Goal: Transaction & Acquisition: Purchase product/service

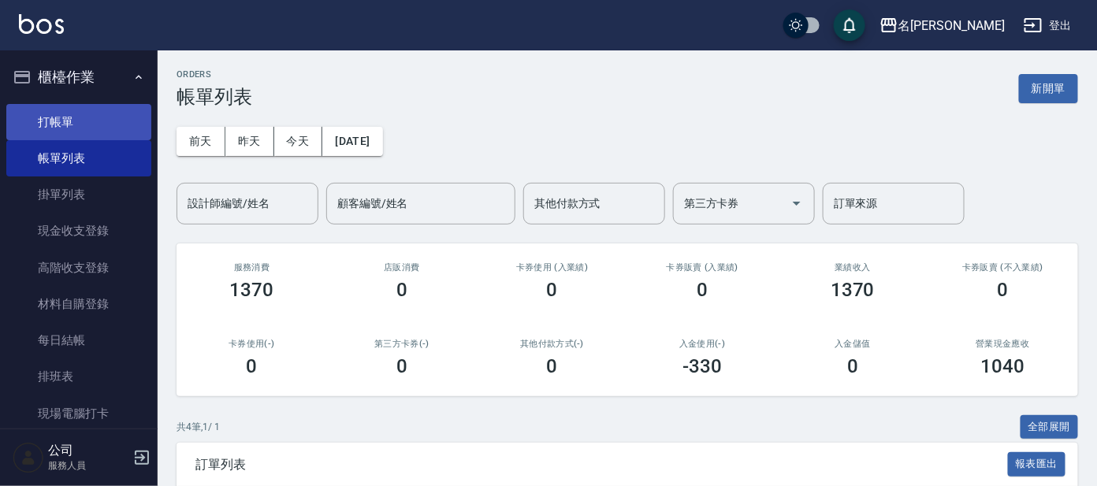
click at [102, 116] on link "打帳單" at bounding box center [78, 122] width 145 height 36
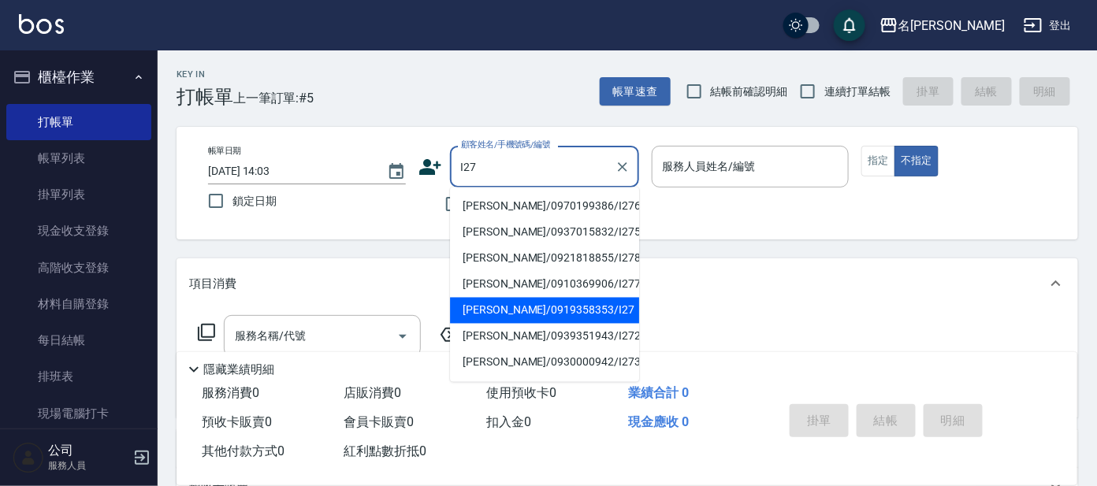
drag, startPoint x: 508, startPoint y: 307, endPoint x: 516, endPoint y: 299, distance: 11.1
click at [509, 307] on li "[PERSON_NAME]/0919358353/I27" at bounding box center [544, 311] width 189 height 26
type input "[PERSON_NAME]/0919358353/I27"
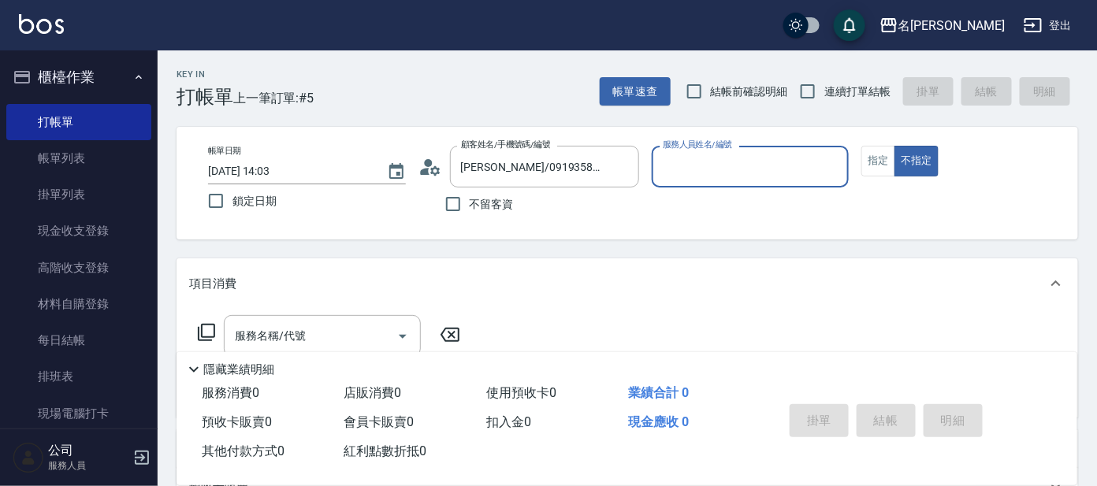
type input "Ada-9"
click at [434, 159] on icon at bounding box center [430, 167] width 24 height 24
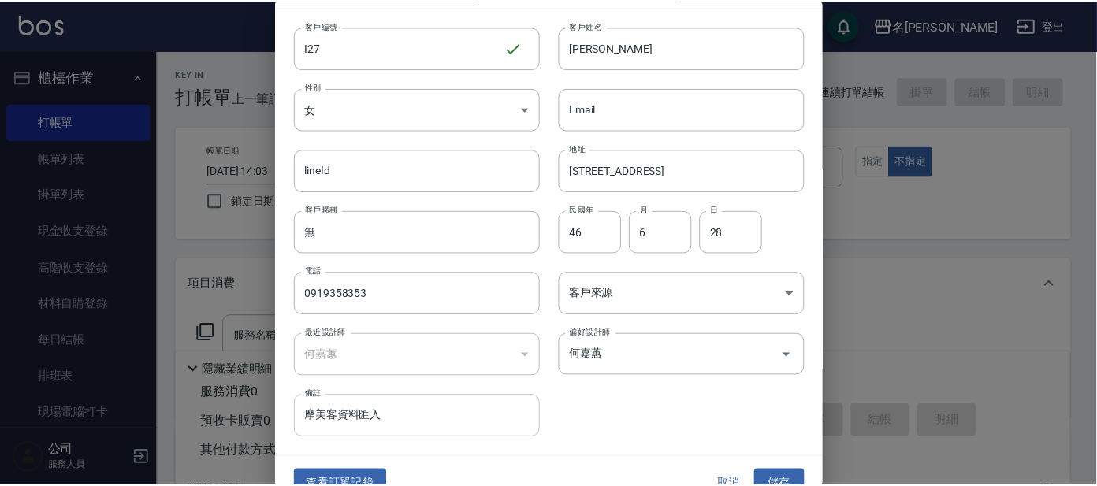
scroll to position [59, 0]
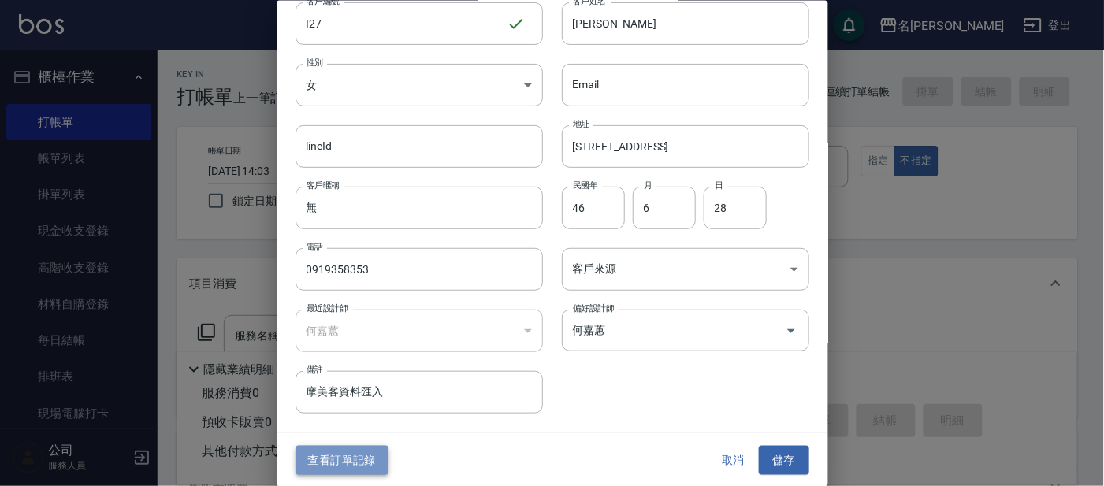
click at [315, 459] on button "查看訂單記錄" at bounding box center [341, 460] width 93 height 29
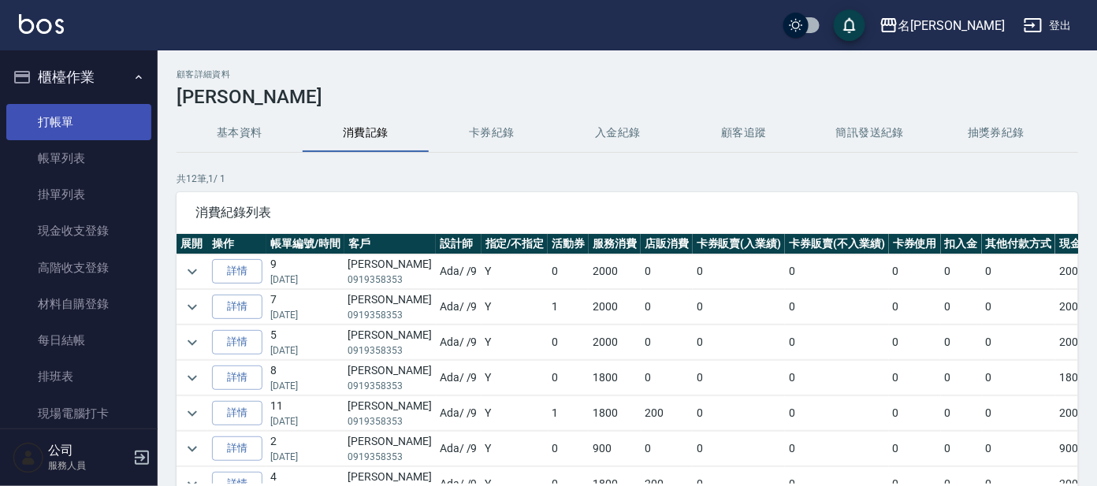
click at [76, 122] on link "打帳單" at bounding box center [78, 122] width 145 height 36
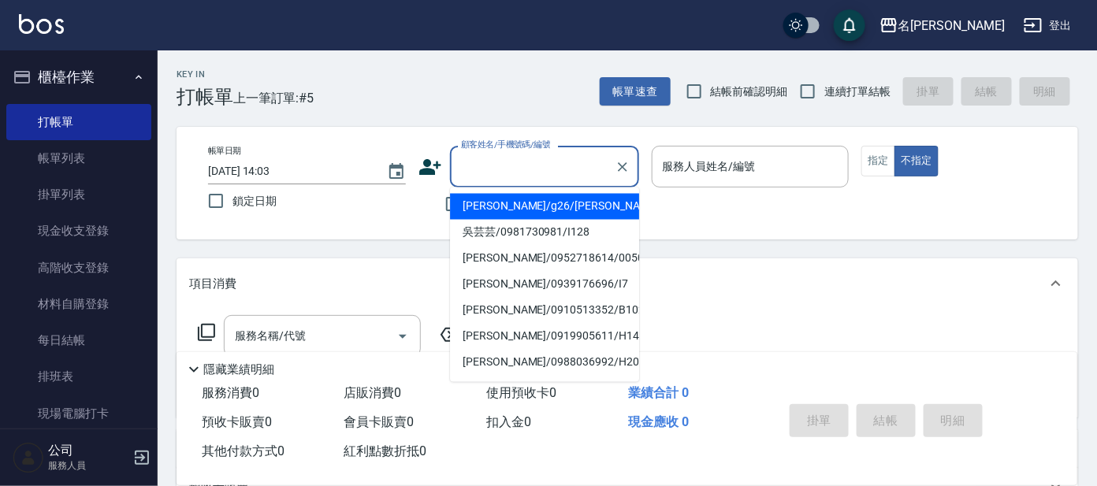
click at [507, 165] on input "顧客姓名/手機號碼/編號" at bounding box center [532, 167] width 151 height 28
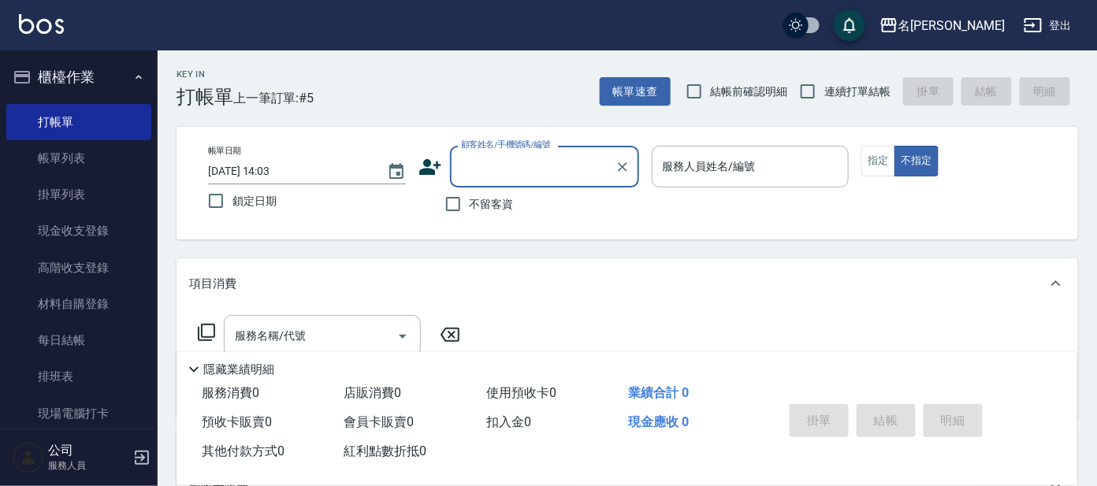
click at [536, 169] on input "顧客姓名/手機號碼/編號" at bounding box center [532, 167] width 151 height 28
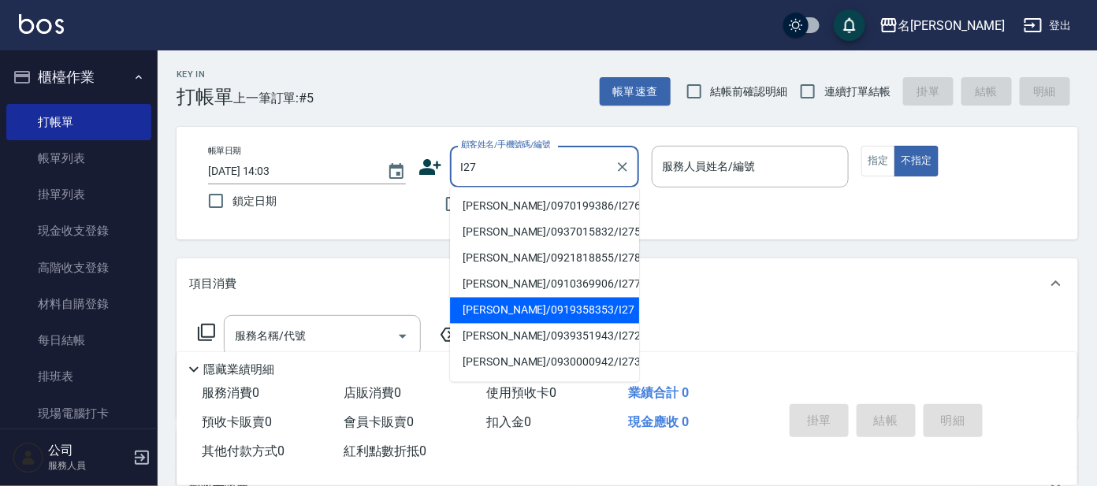
click at [488, 314] on li "[PERSON_NAME]/0919358353/I27" at bounding box center [544, 311] width 189 height 26
type input "[PERSON_NAME]/0919358353/I27"
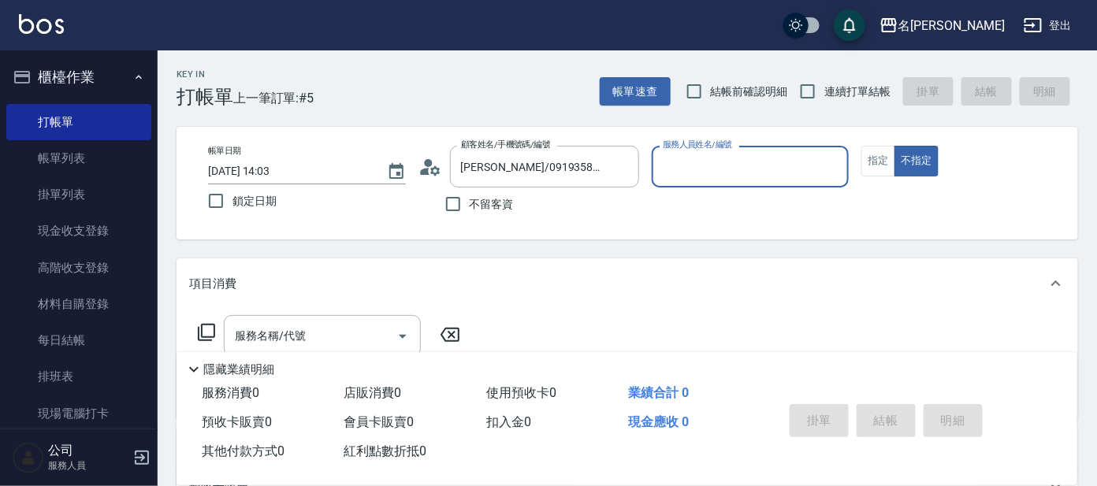
type input "Ada-9"
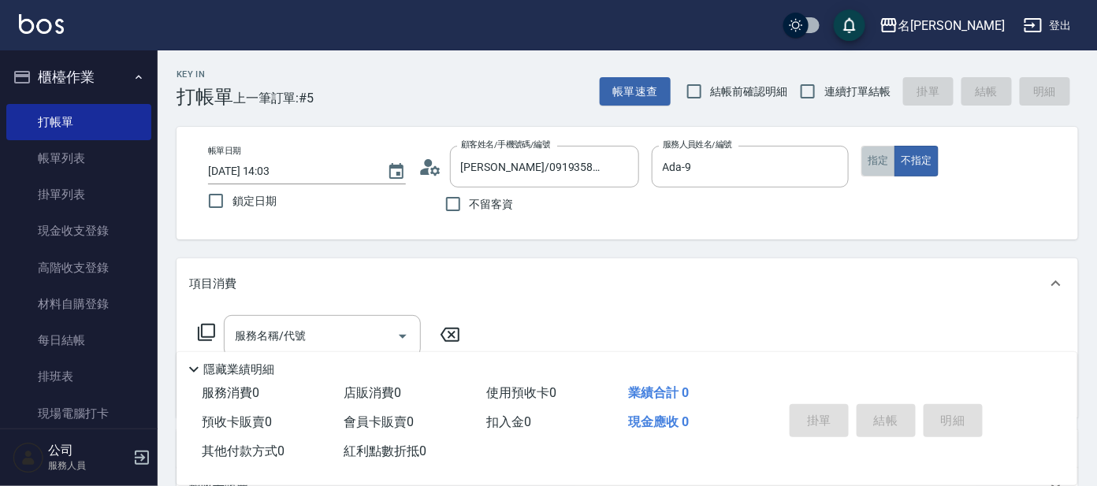
click at [882, 167] on button "指定" at bounding box center [878, 161] width 34 height 31
click at [207, 332] on icon at bounding box center [206, 332] width 19 height 19
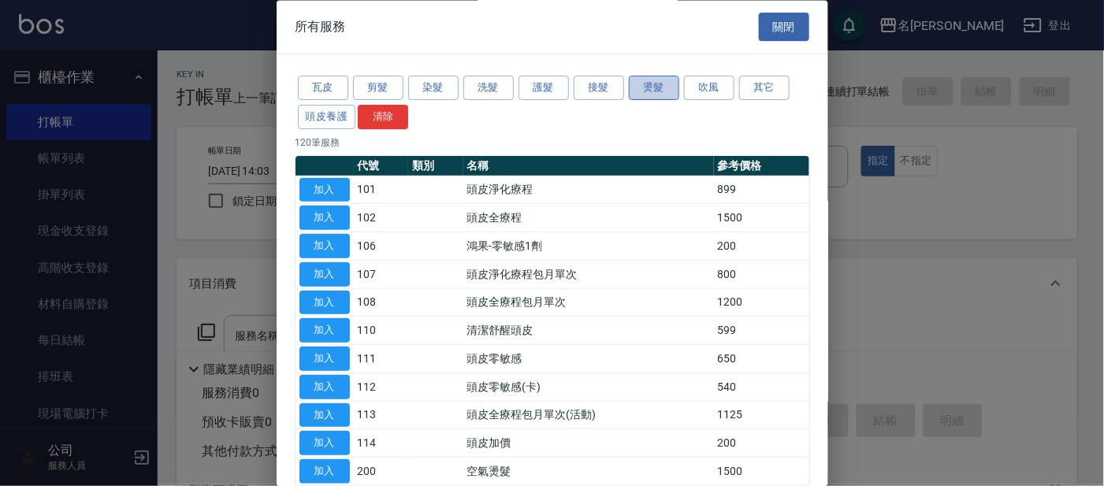
click at [655, 88] on button "燙髮" at bounding box center [654, 88] width 50 height 24
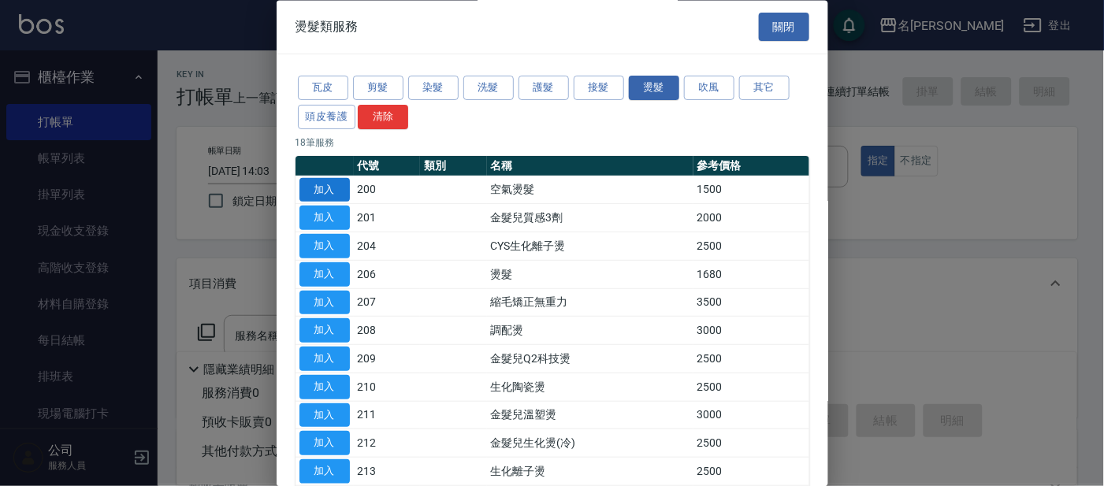
click at [331, 191] on button "加入" at bounding box center [324, 190] width 50 height 24
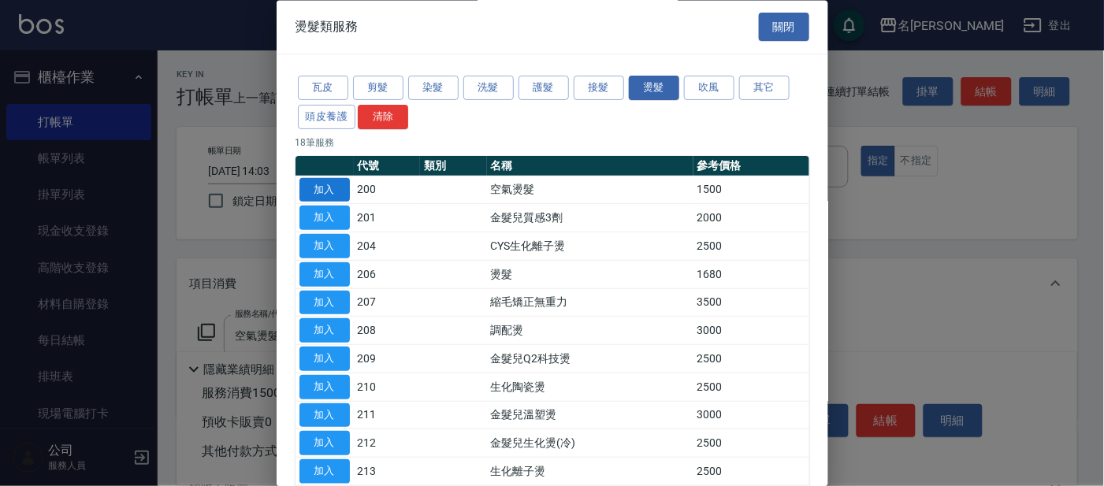
type input "空氣燙髮(200)"
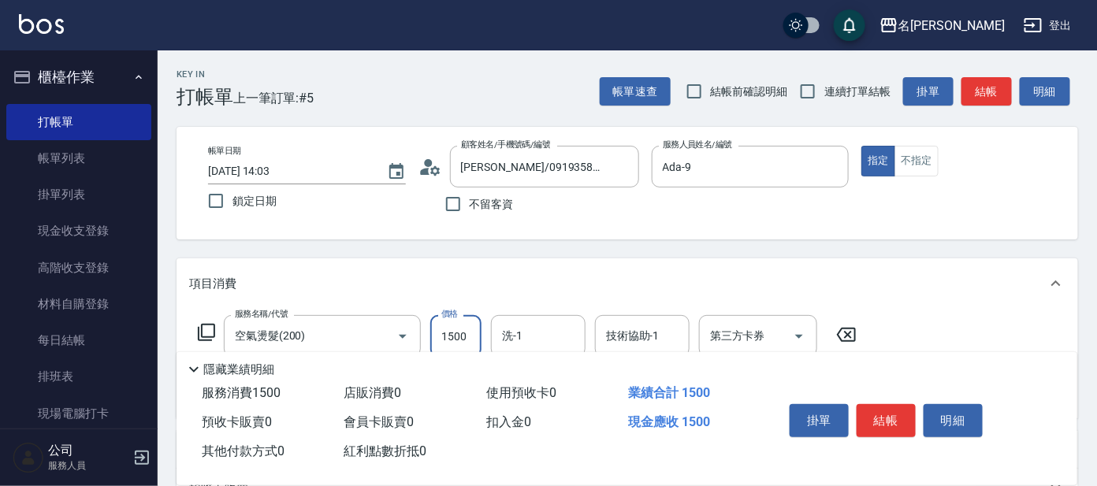
click at [458, 330] on input "1500" at bounding box center [455, 336] width 51 height 43
type input "1800"
click at [536, 368] on div "隱藏業績明細" at bounding box center [630, 369] width 893 height 19
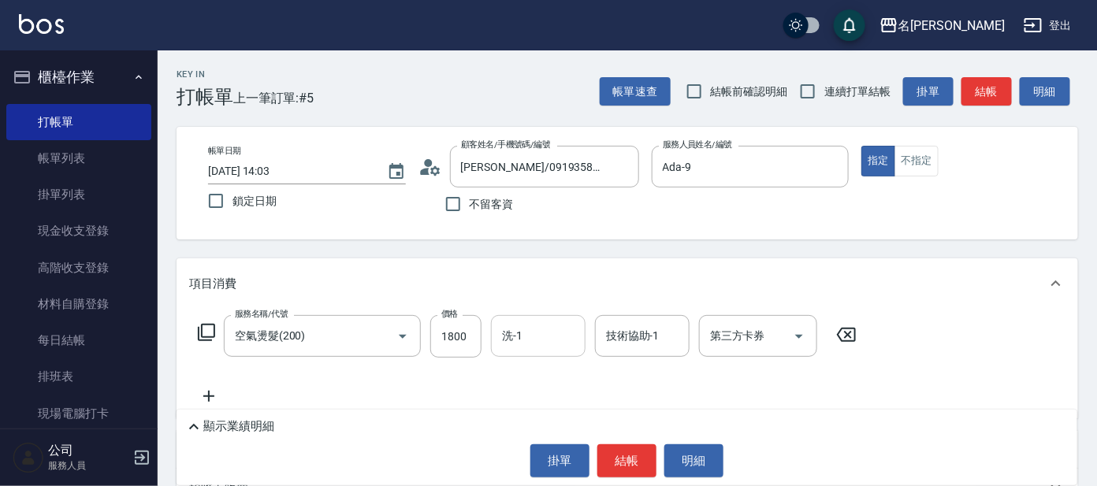
click at [544, 340] on input "洗-1" at bounding box center [538, 336] width 80 height 28
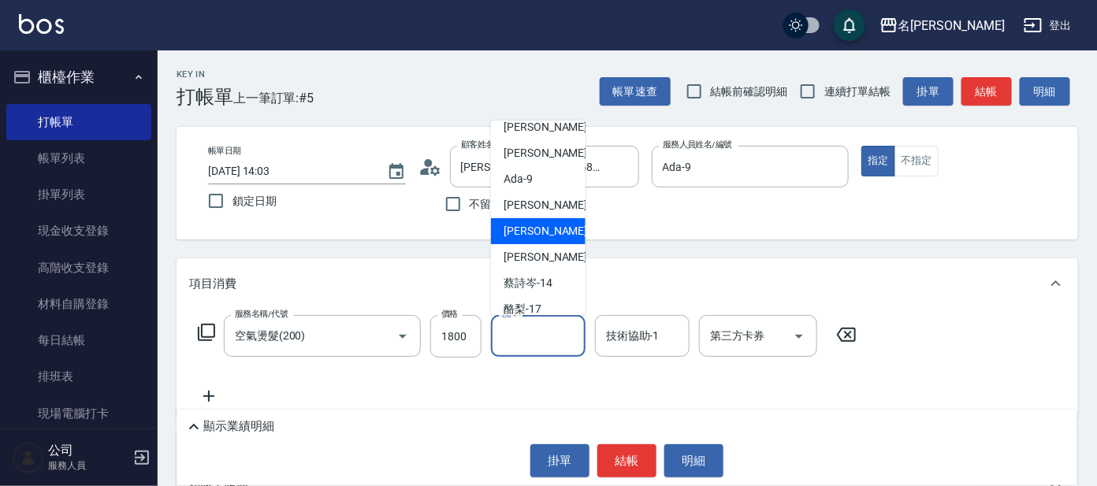
scroll to position [98, 0]
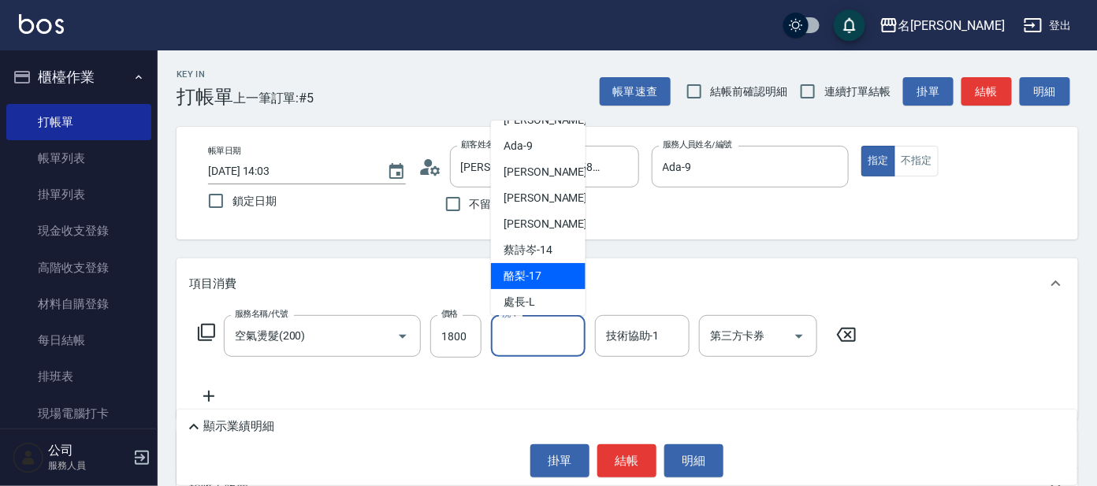
click at [555, 277] on div "酪梨 -17" at bounding box center [538, 276] width 95 height 26
type input "酪梨-17"
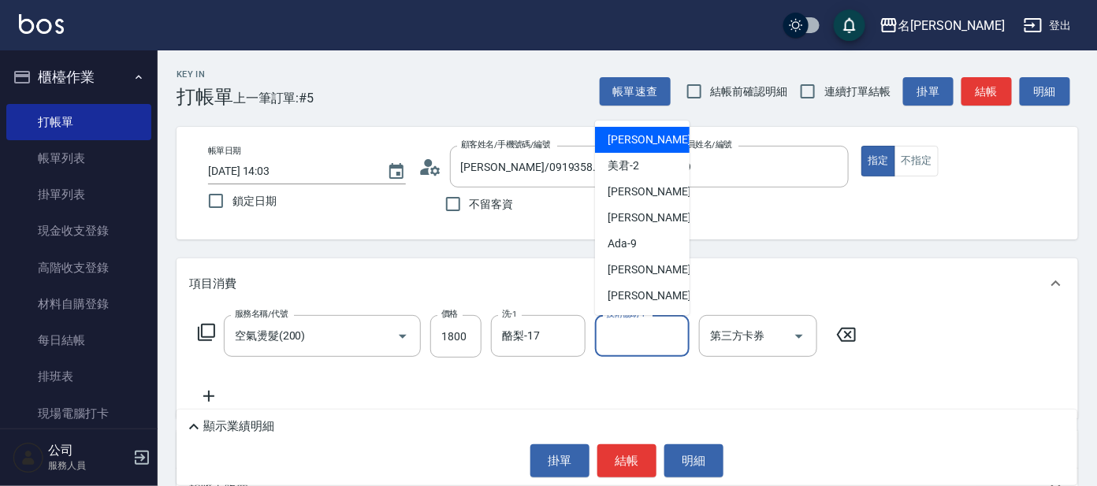
click at [644, 343] on input "技術協助-1" at bounding box center [642, 336] width 80 height 28
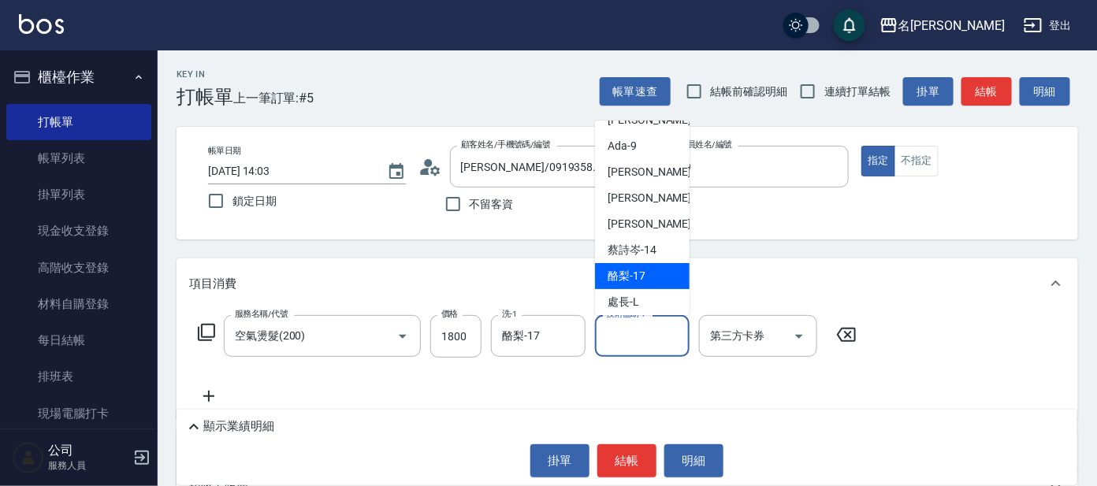
click at [648, 277] on div "酪梨 -17" at bounding box center [642, 276] width 95 height 26
type input "酪梨-17"
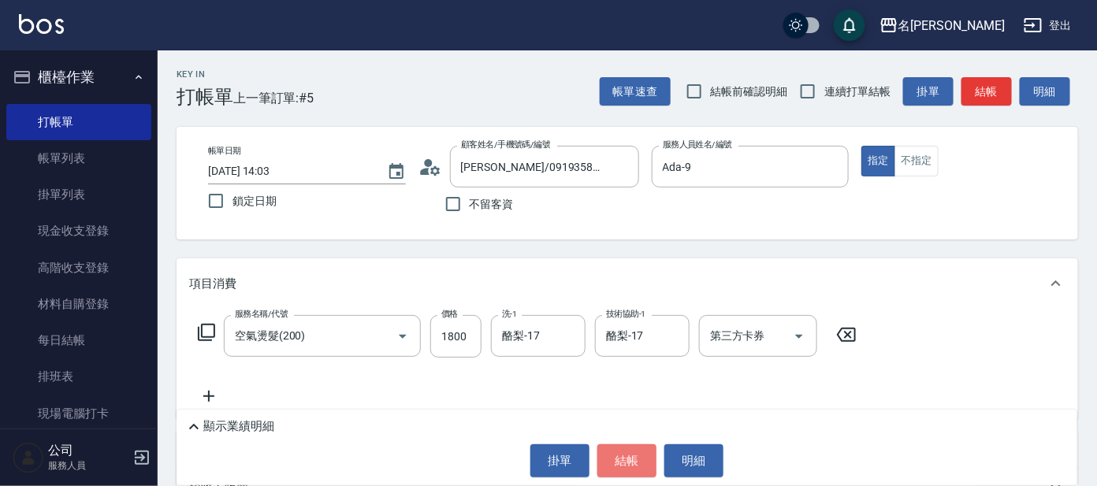
drag, startPoint x: 622, startPoint y: 466, endPoint x: 622, endPoint y: 453, distance: 13.4
click at [622, 465] on button "結帳" at bounding box center [626, 460] width 59 height 33
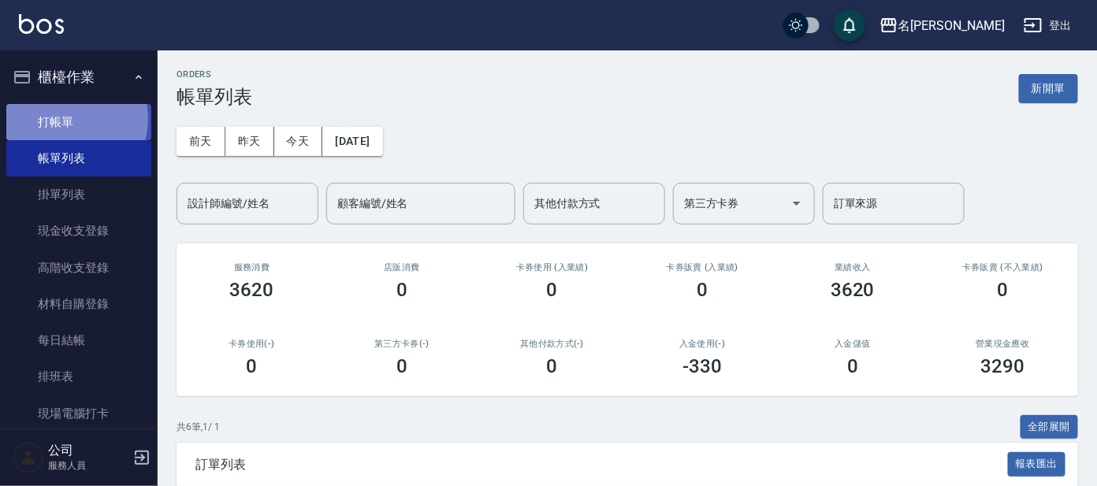
click at [61, 118] on link "打帳單" at bounding box center [78, 122] width 145 height 36
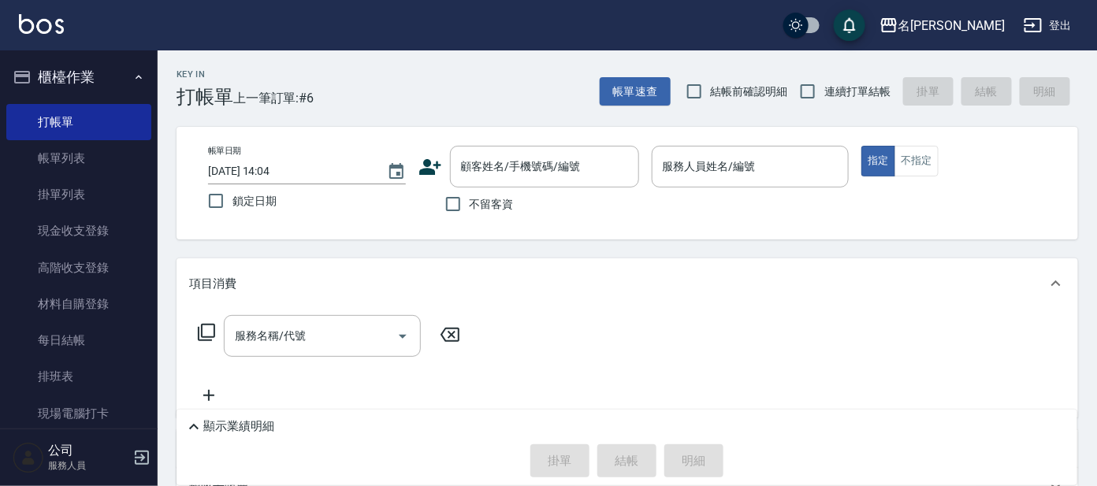
click at [514, 137] on div "帳單日期 [DATE] 14:04 鎖定日期 顧客姓名/手機號碼/編號 顧客姓名/手機號碼/編號 不留客資 服務人員姓名/編號 服務人員姓名/編號 指定 不指定" at bounding box center [626, 183] width 901 height 113
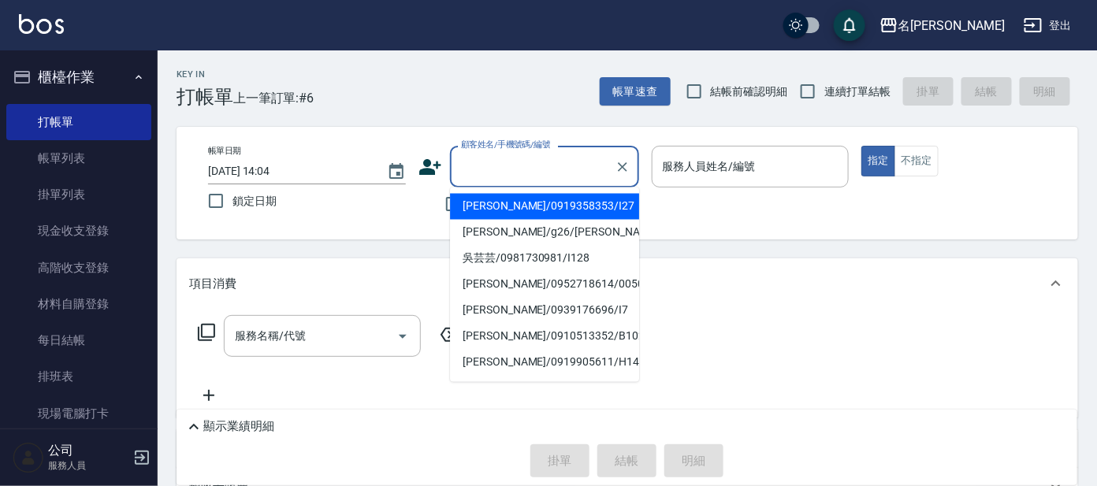
click at [504, 157] on input "顧客姓名/手機號碼/編號" at bounding box center [532, 167] width 151 height 28
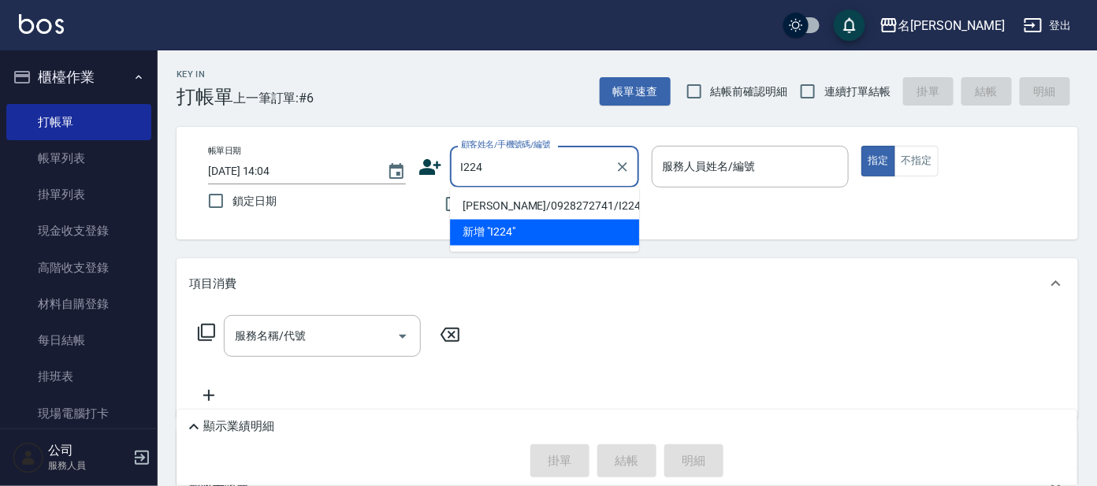
click at [487, 202] on li "[PERSON_NAME]/0928272741/I224" at bounding box center [544, 207] width 189 height 26
type input "[PERSON_NAME]/0928272741/I224"
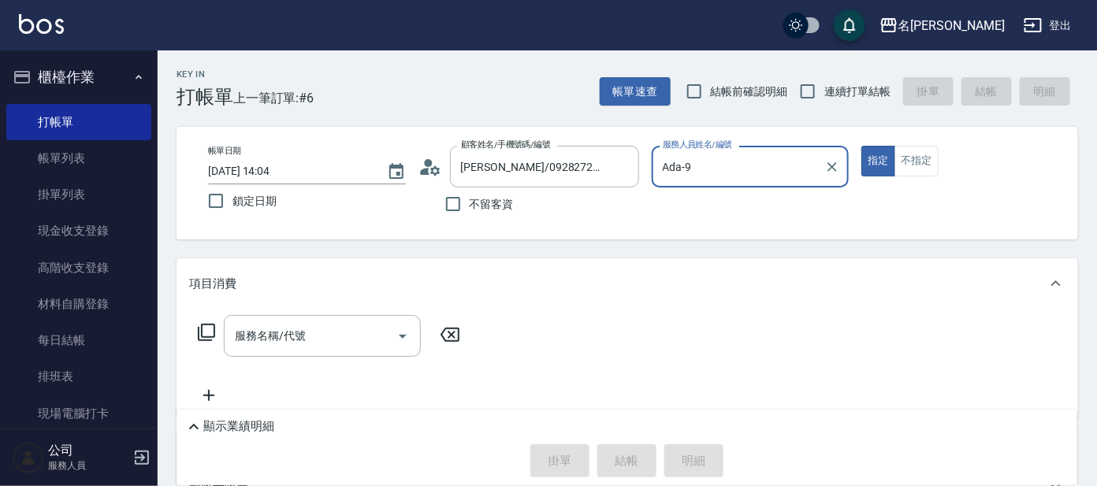
type input "Ada-9"
click at [200, 328] on icon at bounding box center [206, 332] width 19 height 19
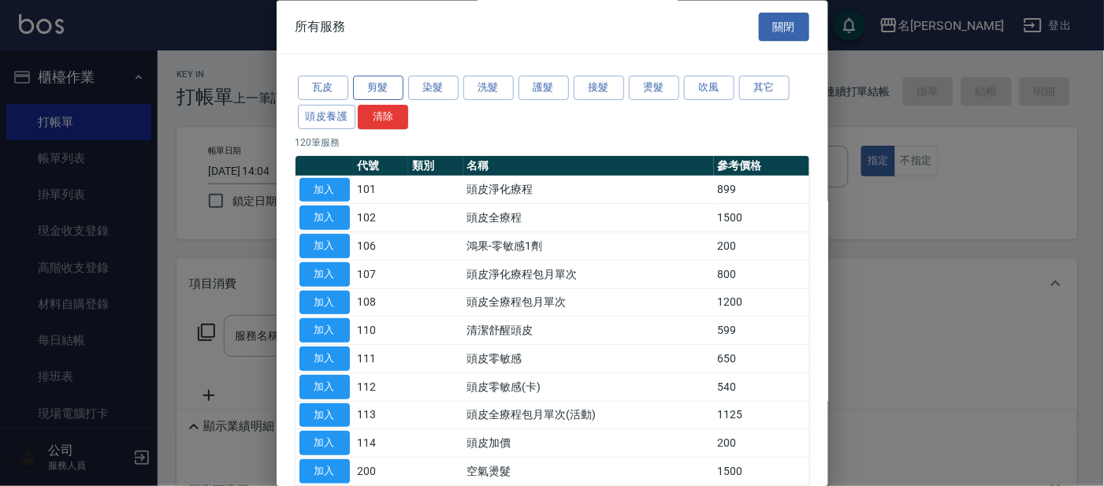
click at [370, 95] on button "剪髮" at bounding box center [378, 88] width 50 height 24
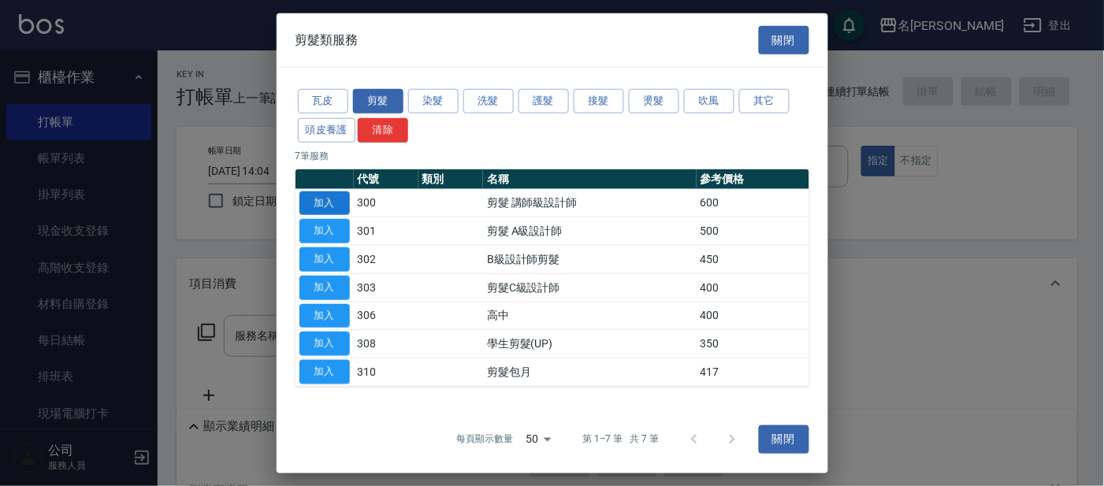
click at [332, 201] on button "加入" at bounding box center [324, 203] width 50 height 24
type input "剪髮 講師級設計師(300)"
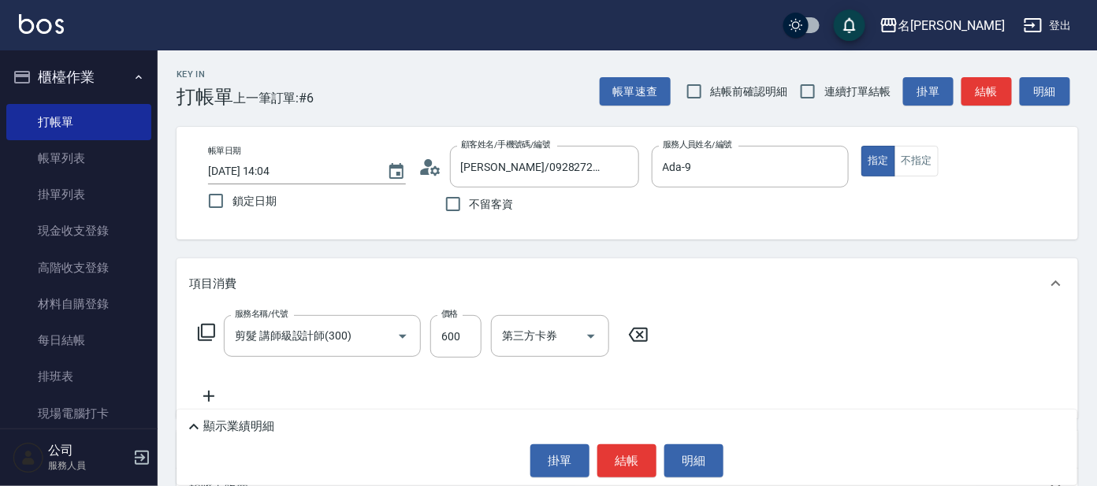
click at [211, 333] on icon at bounding box center [206, 332] width 19 height 19
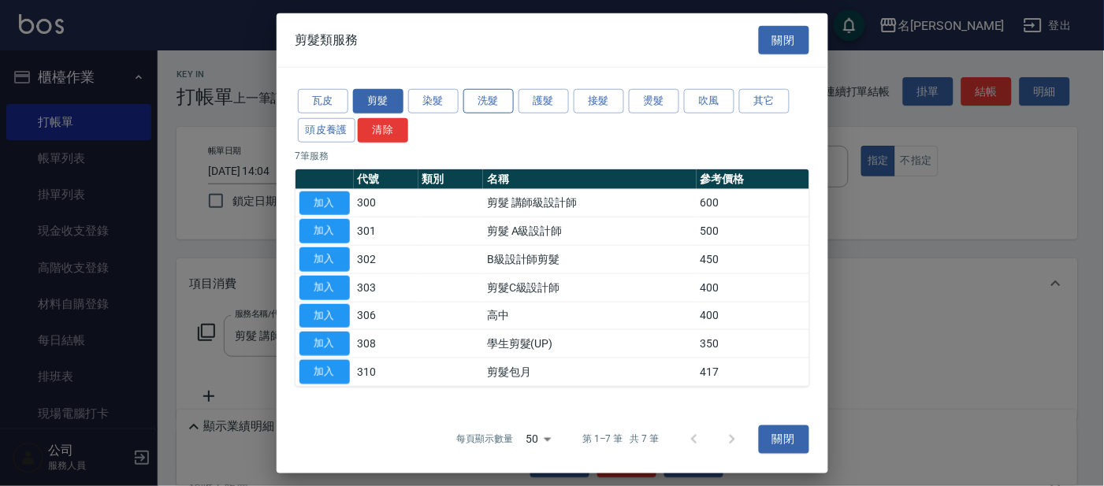
click at [502, 97] on button "洗髮" at bounding box center [488, 101] width 50 height 24
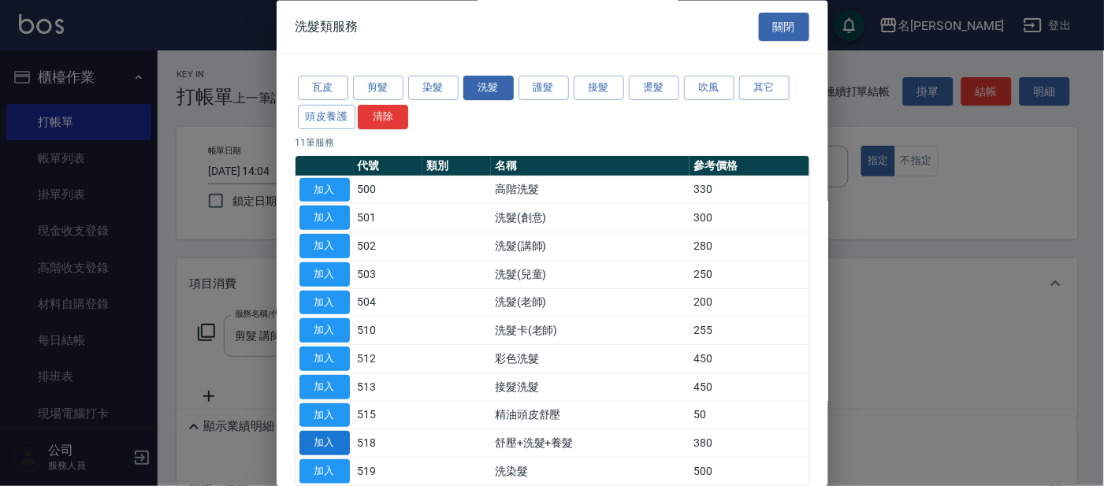
click at [340, 443] on button "加入" at bounding box center [324, 444] width 50 height 24
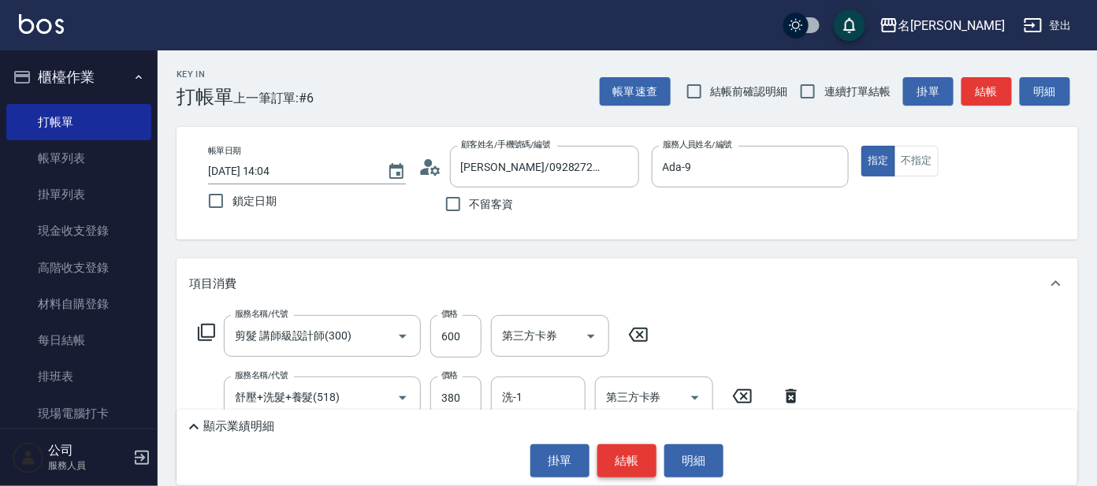
click at [620, 471] on button "結帳" at bounding box center [626, 460] width 59 height 33
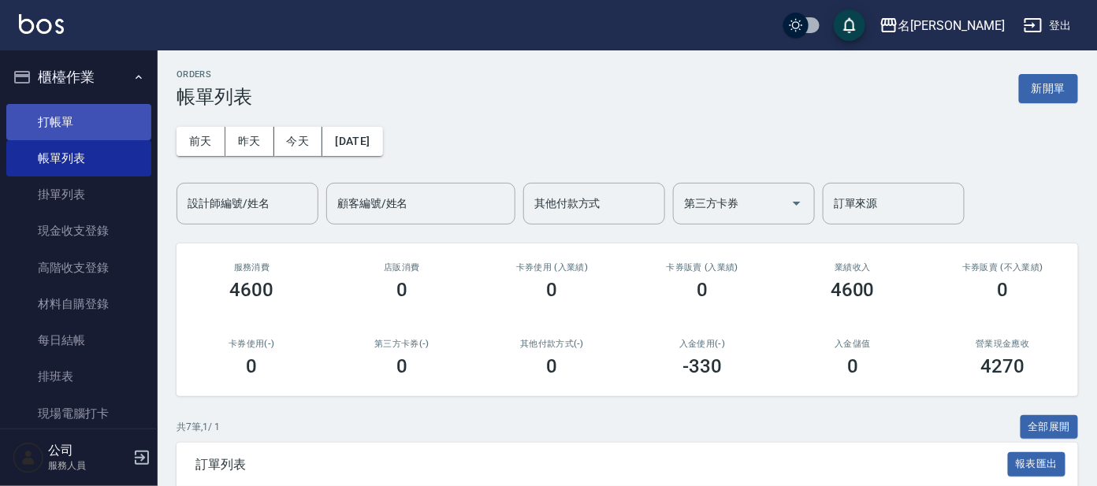
click at [66, 118] on link "打帳單" at bounding box center [78, 122] width 145 height 36
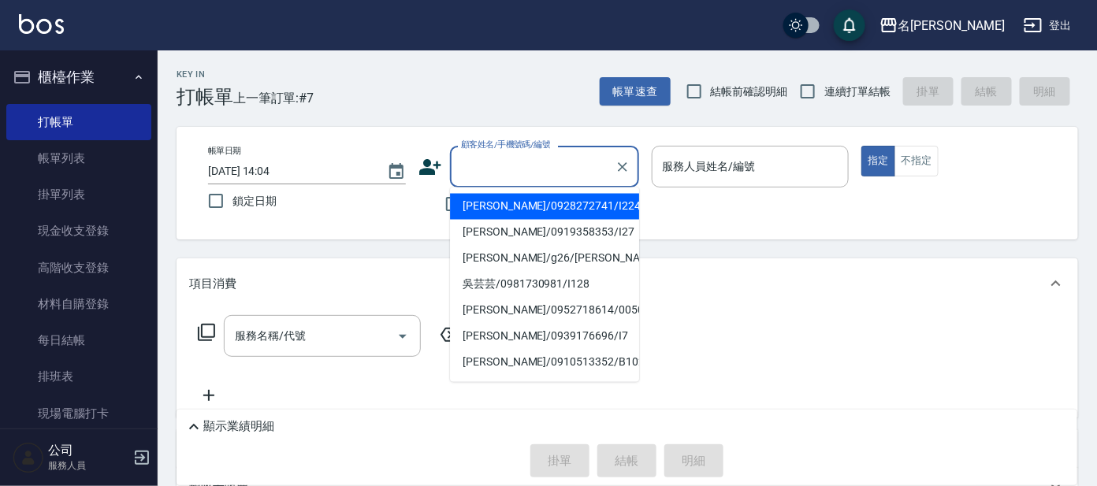
click at [523, 170] on input "顧客姓名/手機號碼/編號" at bounding box center [532, 167] width 151 height 28
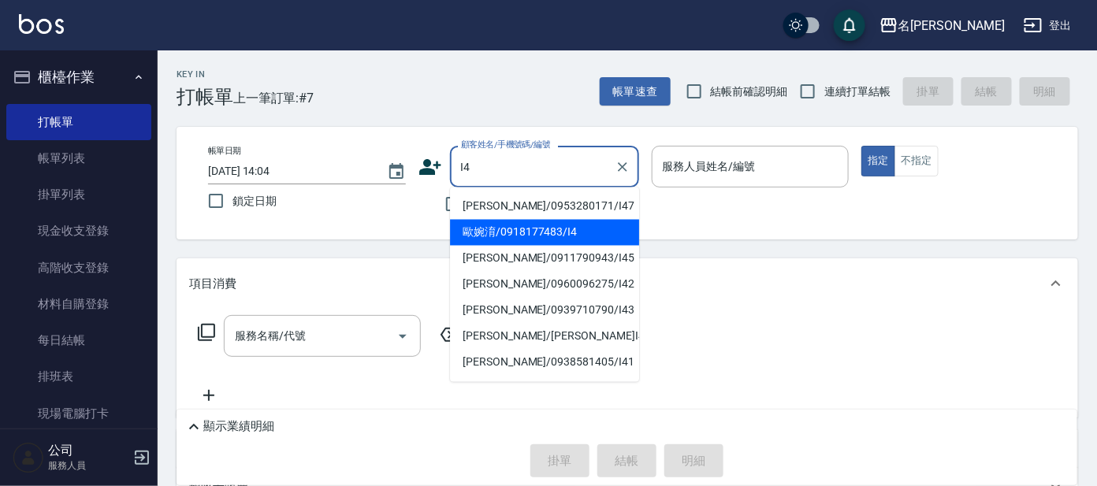
click at [502, 233] on li "歐婉淯/0918177483/I4" at bounding box center [544, 233] width 189 height 26
type input "歐婉淯/0918177483/I4"
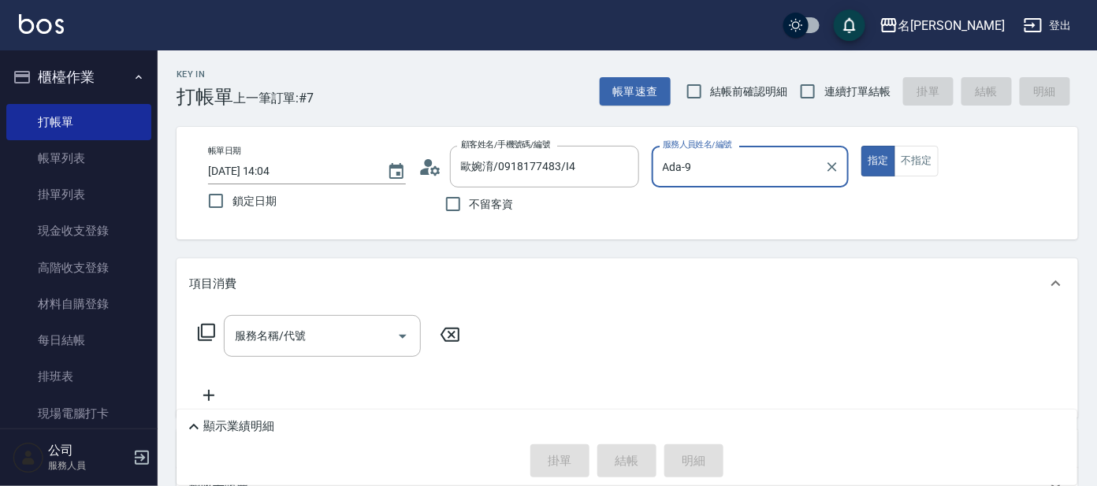
type input "Ada-9"
click at [203, 333] on icon at bounding box center [206, 332] width 19 height 19
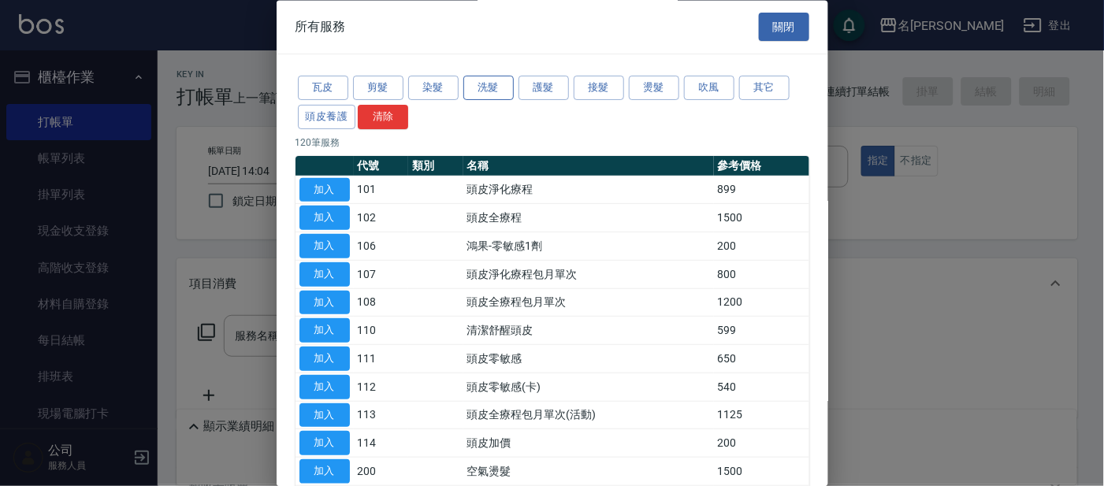
click at [496, 91] on button "洗髮" at bounding box center [488, 88] width 50 height 24
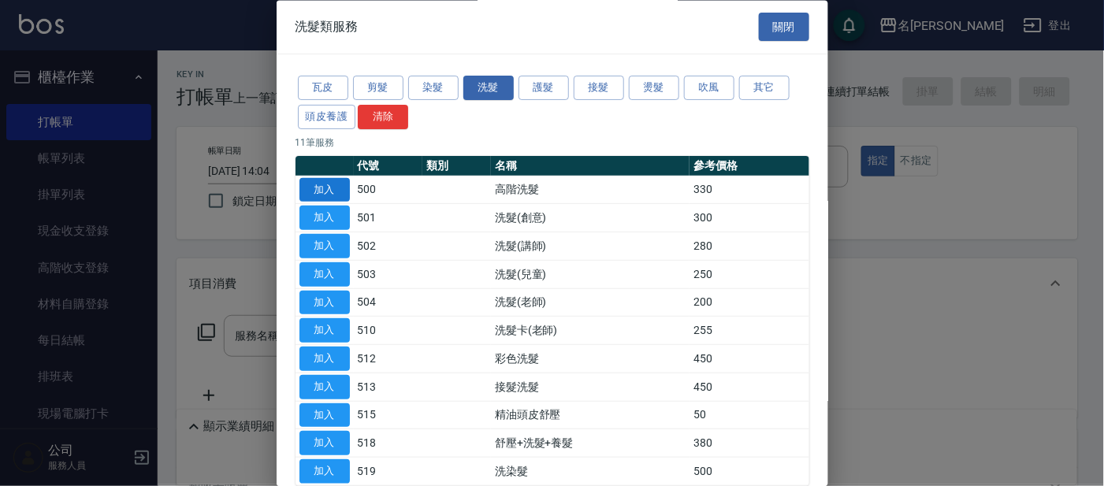
click at [326, 191] on button "加入" at bounding box center [324, 190] width 50 height 24
type input "高階洗髮(500)"
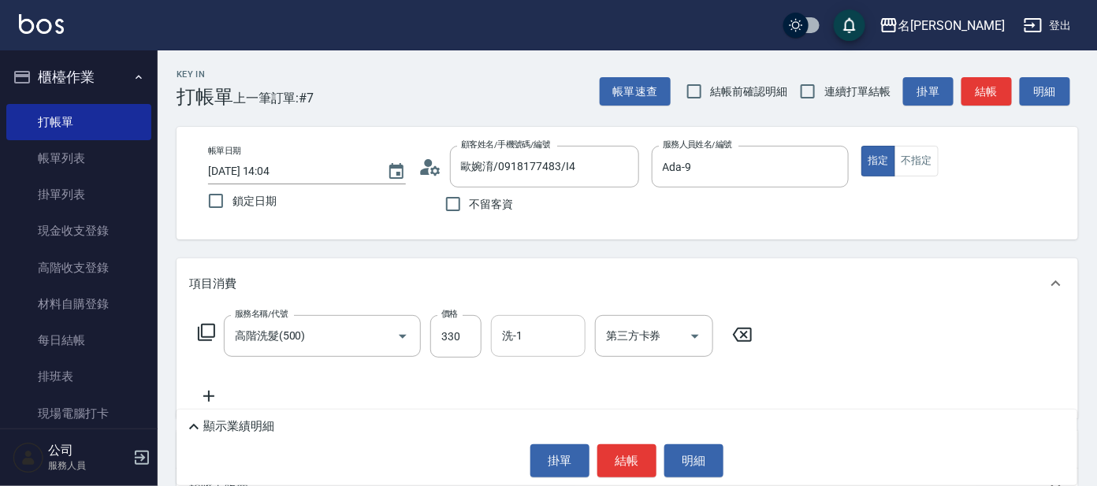
click at [527, 334] on input "洗-1" at bounding box center [538, 336] width 80 height 28
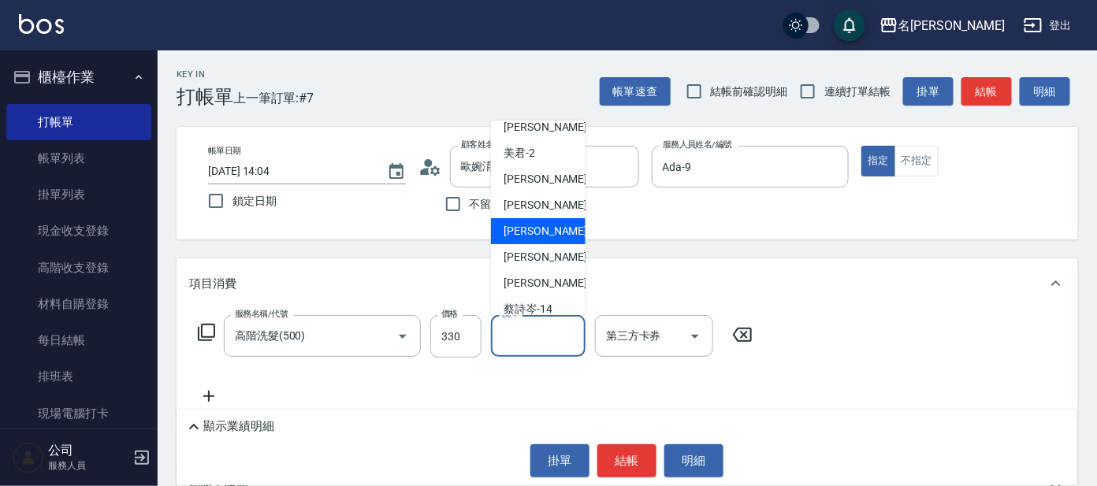
scroll to position [98, 0]
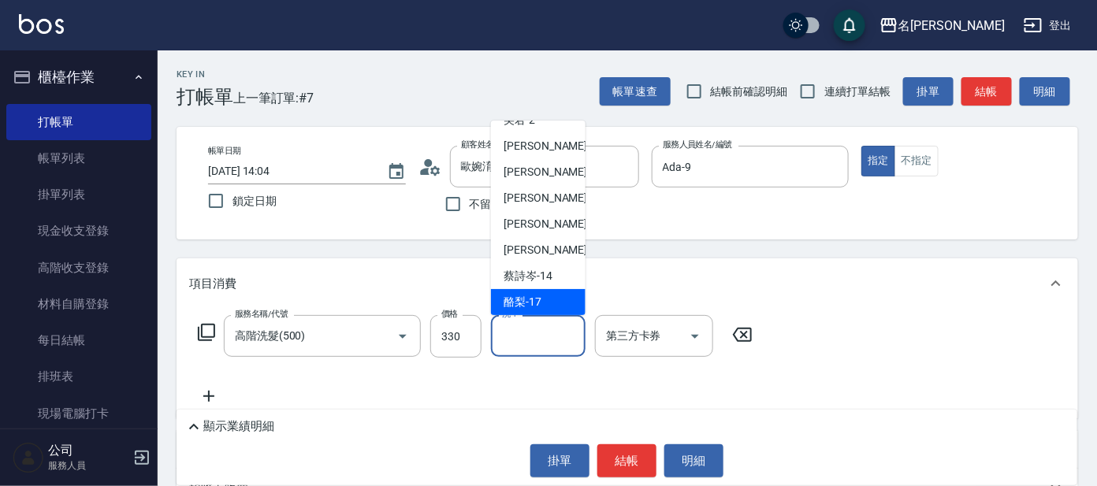
click at [527, 301] on span "酪梨 -17" at bounding box center [522, 302] width 38 height 17
type input "酪梨-17"
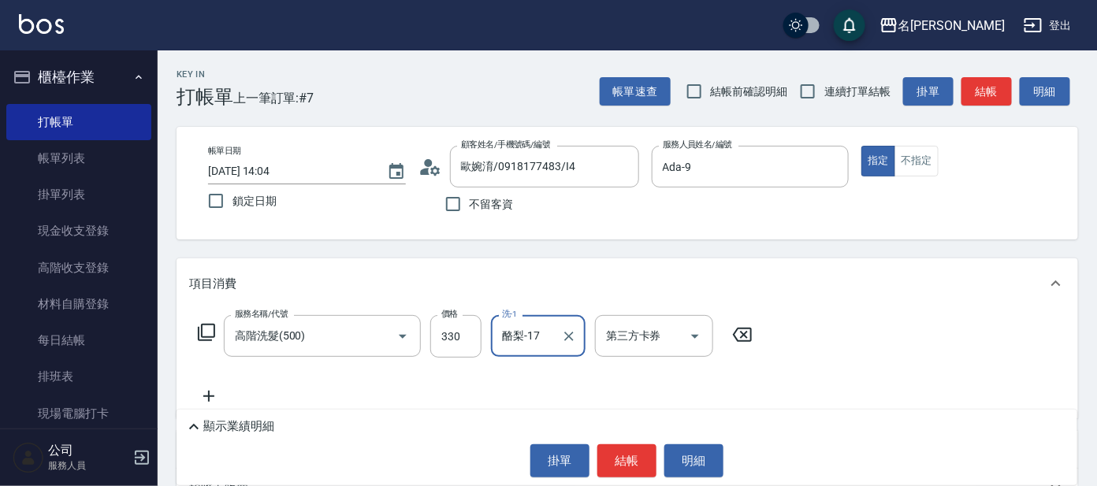
click at [633, 458] on button "結帳" at bounding box center [626, 460] width 59 height 33
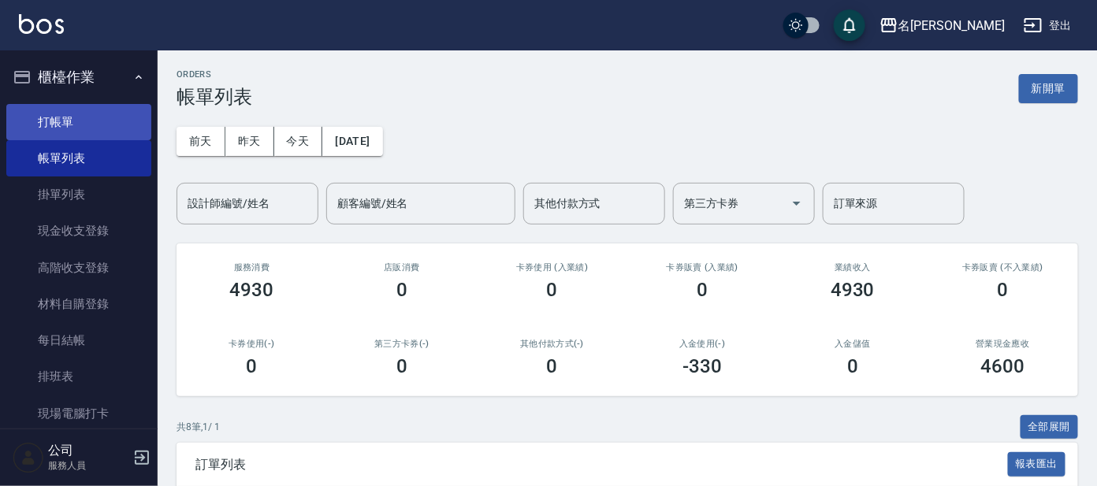
click at [54, 123] on link "打帳單" at bounding box center [78, 122] width 145 height 36
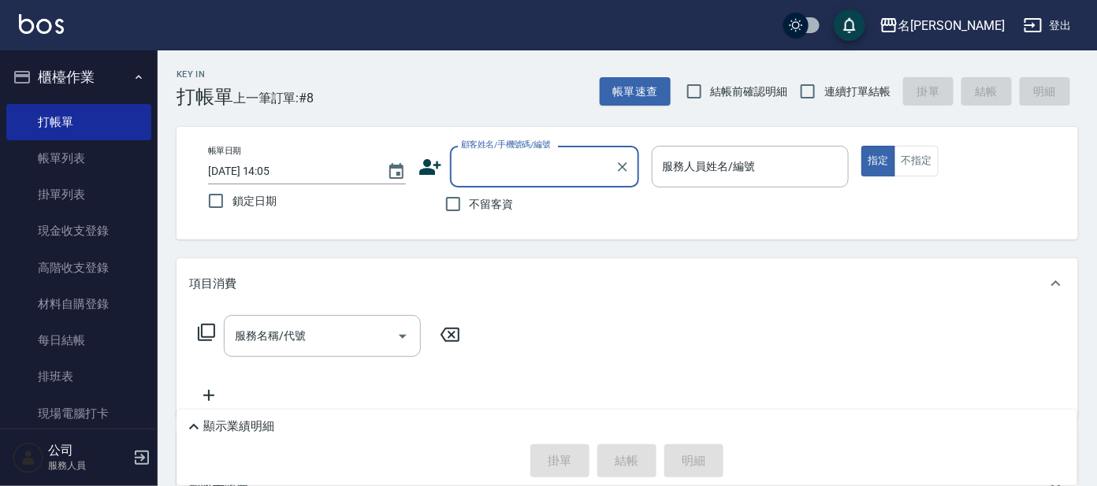
click at [507, 165] on input "顧客姓名/手機號碼/編號" at bounding box center [532, 167] width 151 height 28
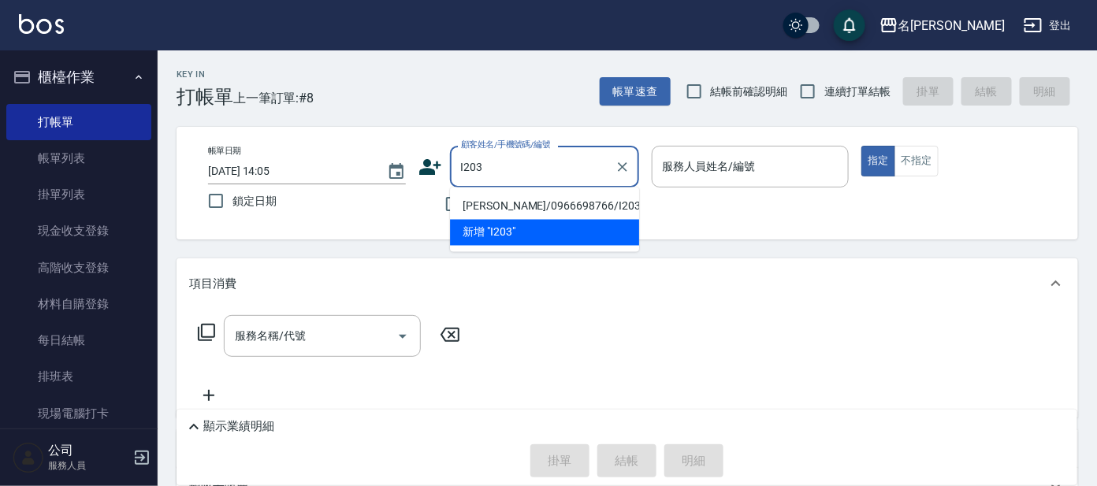
click at [510, 206] on li "[PERSON_NAME]/0966698766/I203" at bounding box center [544, 207] width 189 height 26
type input "[PERSON_NAME]/0966698766/I203"
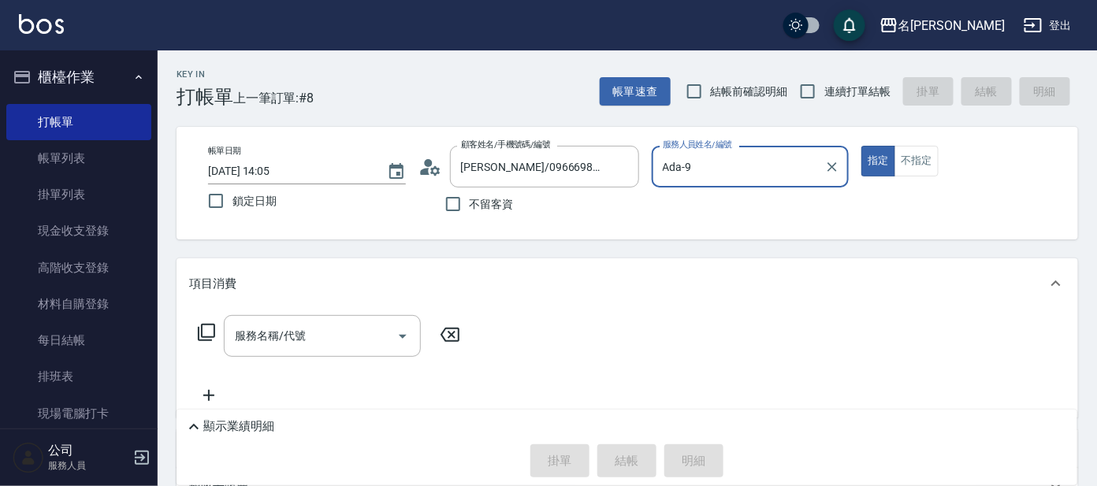
type input "Ada-9"
click at [209, 336] on icon at bounding box center [206, 332] width 19 height 19
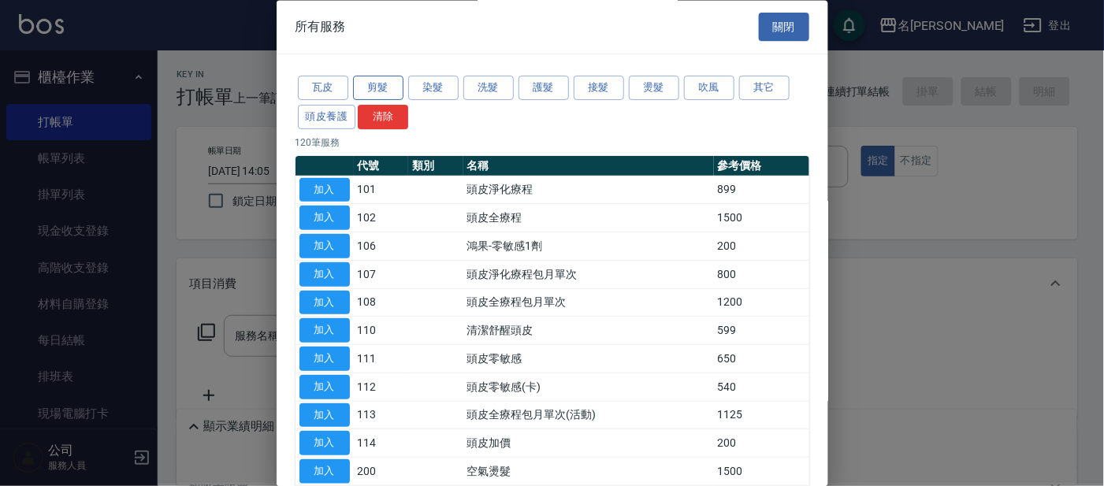
click at [379, 91] on button "剪髮" at bounding box center [378, 88] width 50 height 24
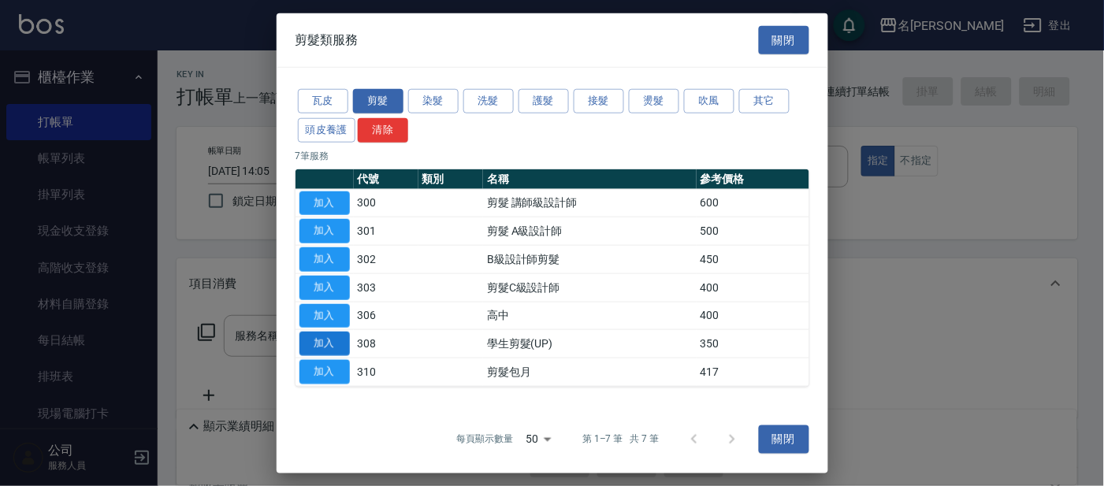
click at [325, 338] on button "加入" at bounding box center [324, 344] width 50 height 24
type input "學生剪髮(UP)(308)"
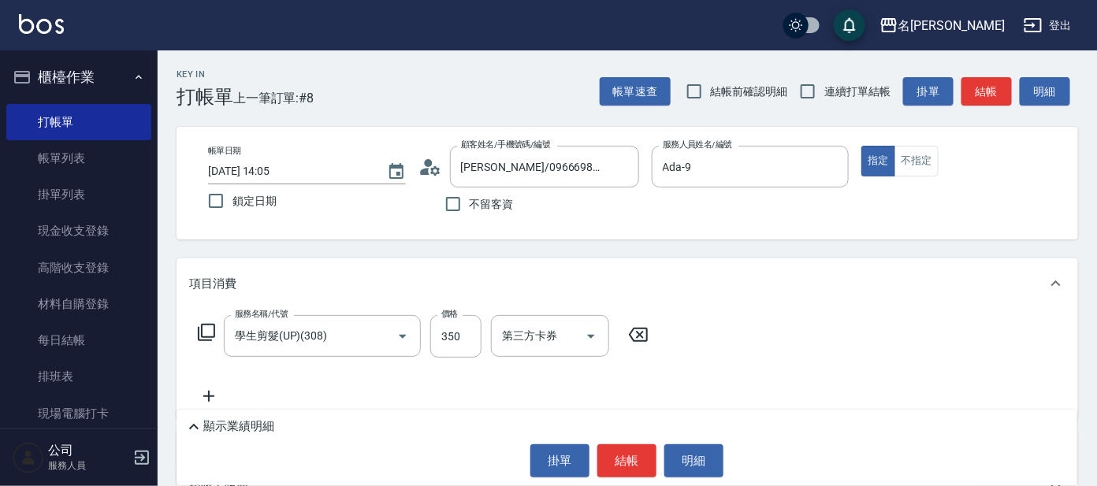
scroll to position [98, 0]
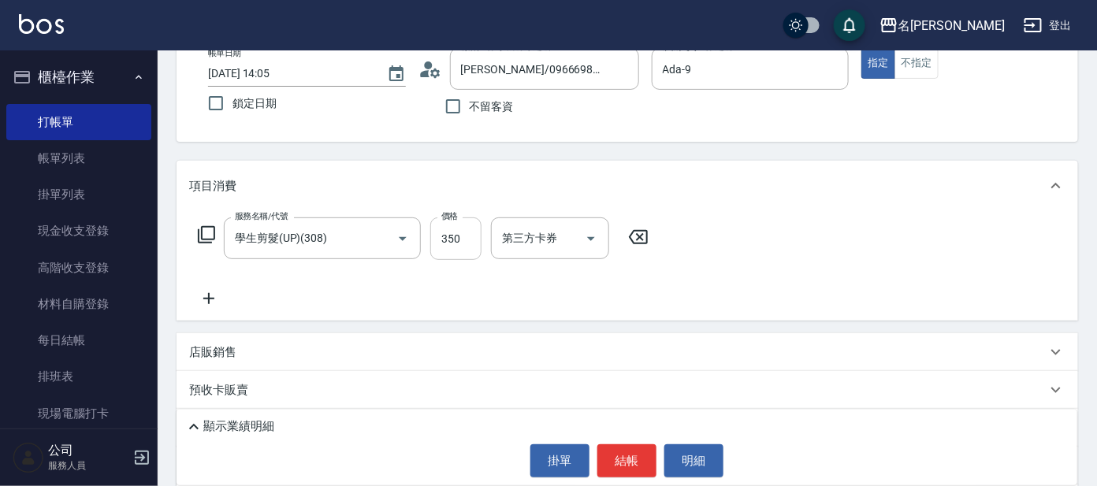
click at [451, 237] on input "350" at bounding box center [455, 238] width 51 height 43
type input "100"
click at [203, 229] on icon at bounding box center [206, 234] width 19 height 19
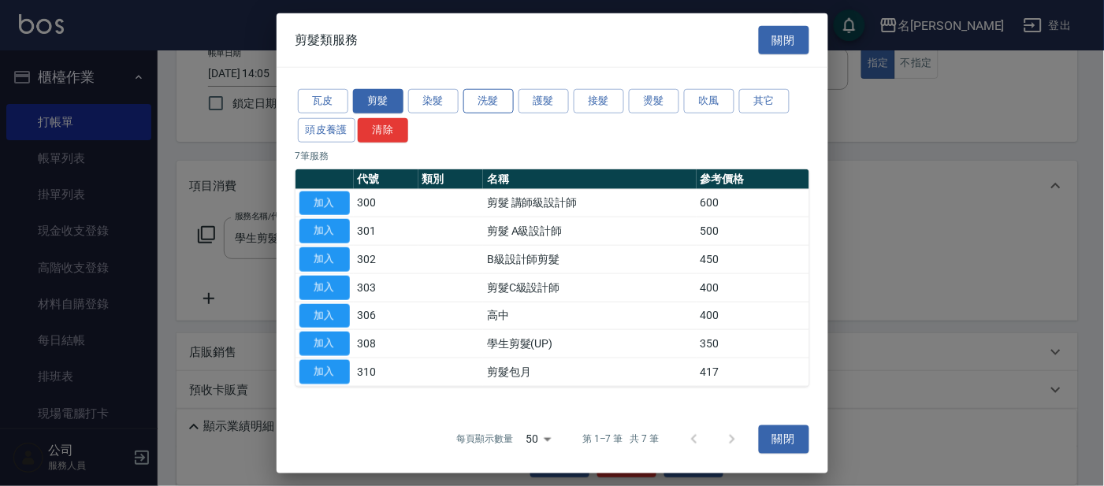
click at [492, 101] on button "洗髮" at bounding box center [488, 101] width 50 height 24
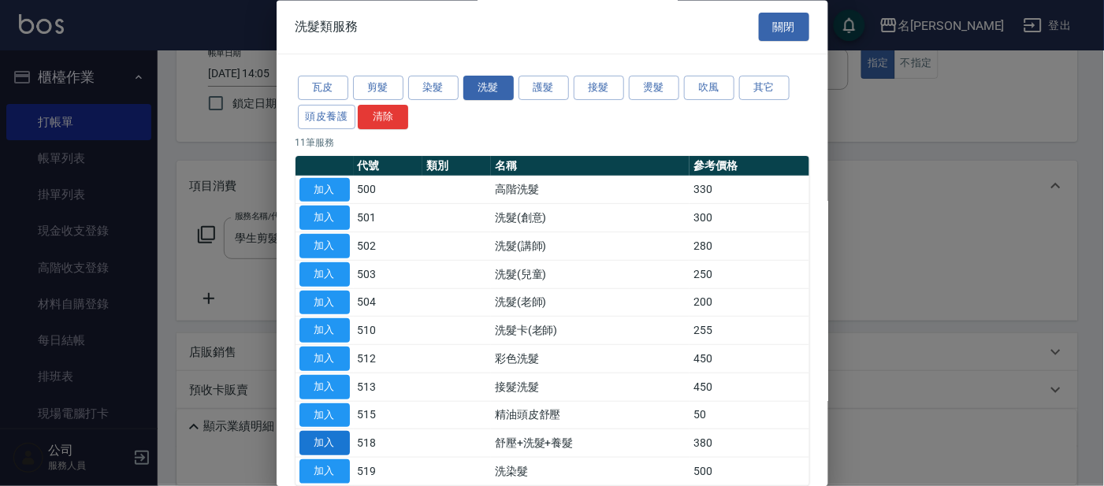
click at [328, 440] on button "加入" at bounding box center [324, 444] width 50 height 24
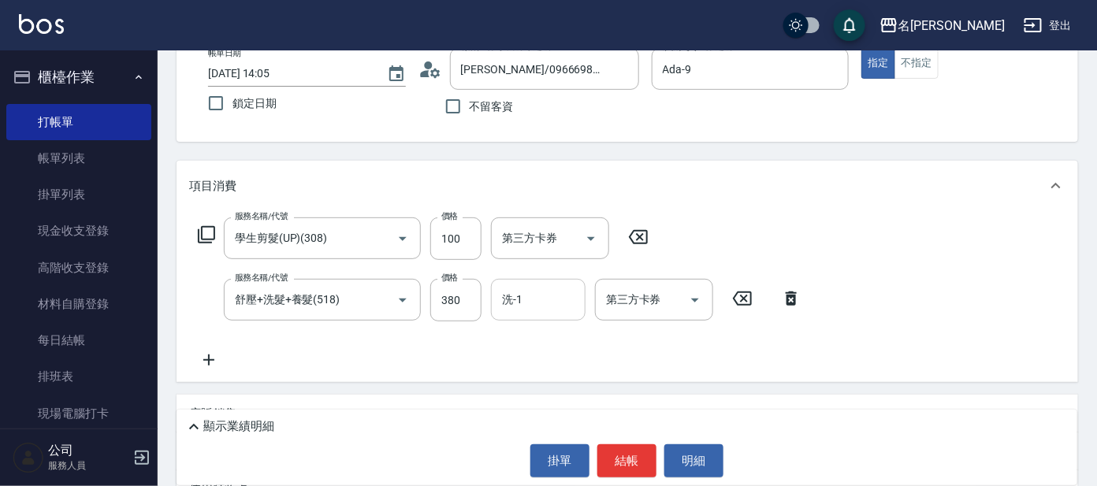
click at [544, 299] on input "洗-1" at bounding box center [538, 300] width 80 height 28
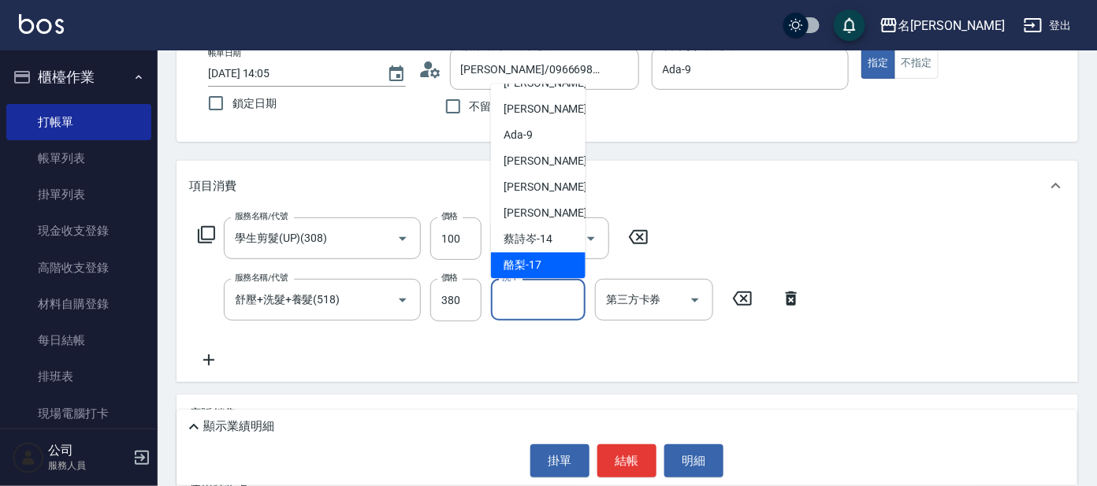
click at [525, 271] on span "酪梨 -17" at bounding box center [522, 266] width 38 height 17
type input "酪梨-17"
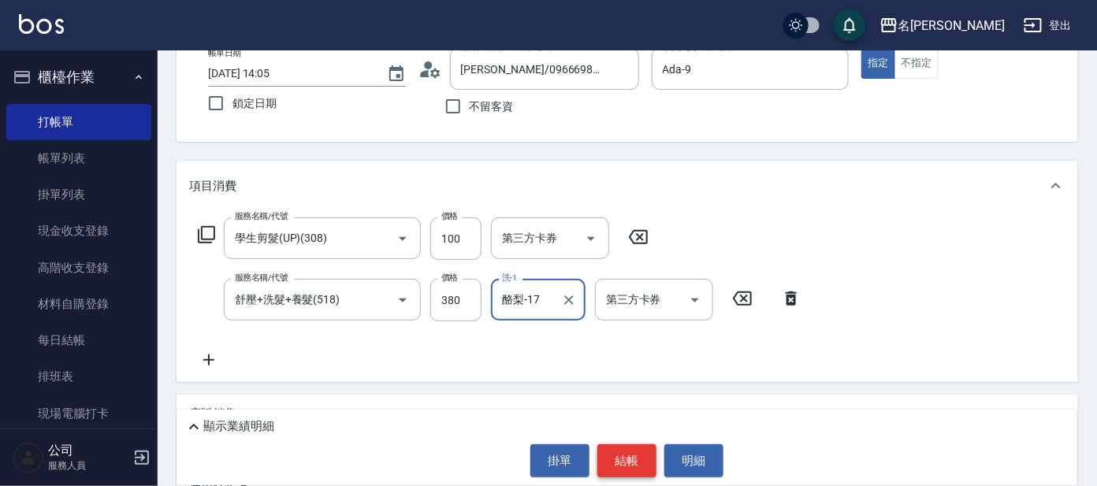
click at [625, 456] on button "結帳" at bounding box center [626, 460] width 59 height 33
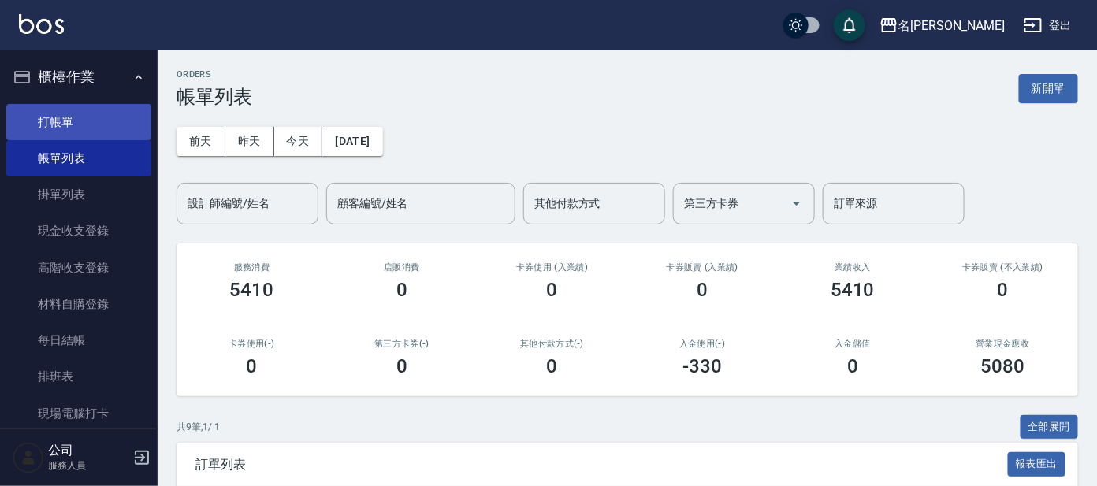
click at [62, 121] on link "打帳單" at bounding box center [78, 122] width 145 height 36
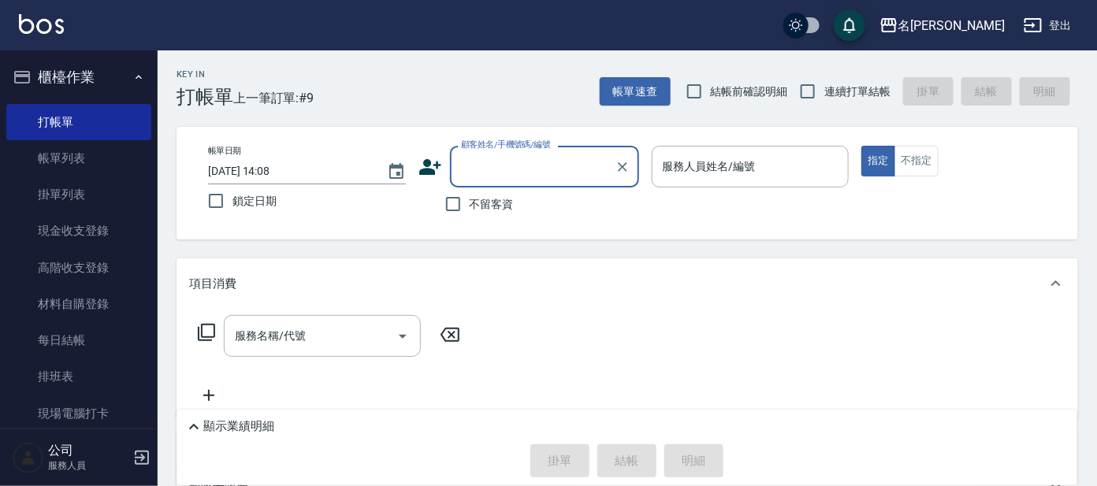
click at [529, 167] on input "顧客姓名/手機號碼/編號" at bounding box center [532, 167] width 151 height 28
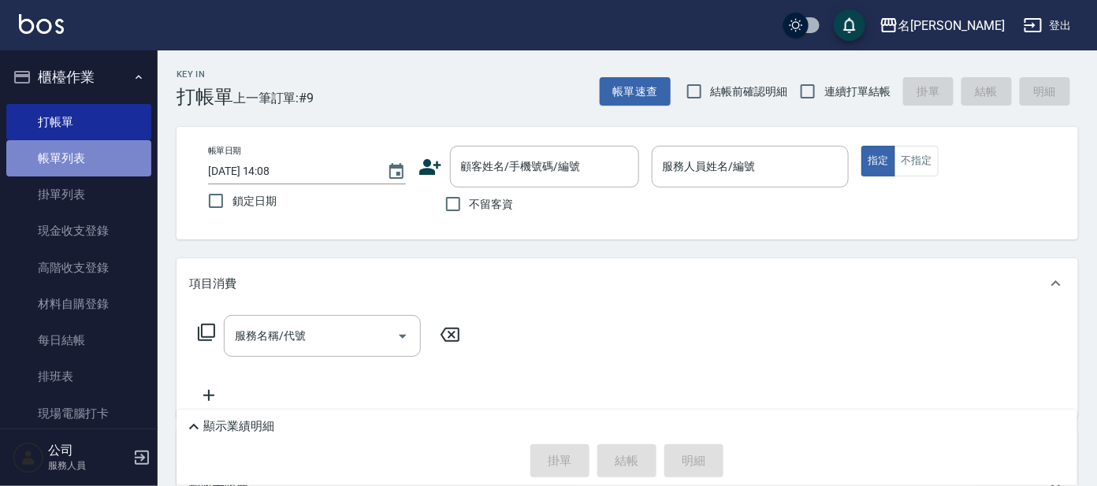
click at [98, 158] on link "帳單列表" at bounding box center [78, 158] width 145 height 36
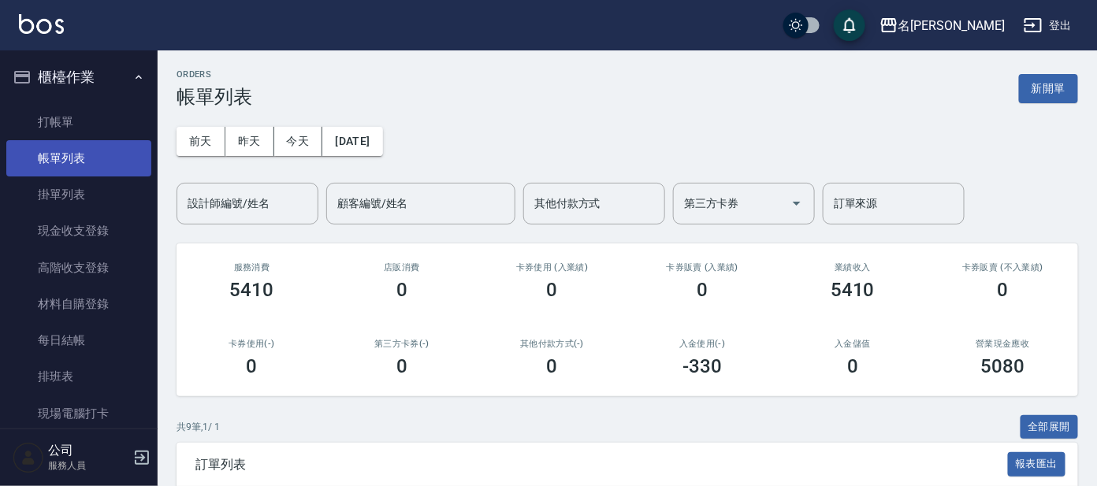
click at [78, 166] on link "帳單列表" at bounding box center [78, 158] width 145 height 36
click at [215, 192] on div "設計師編號/姓名 設計師編號/姓名" at bounding box center [247, 204] width 142 height 42
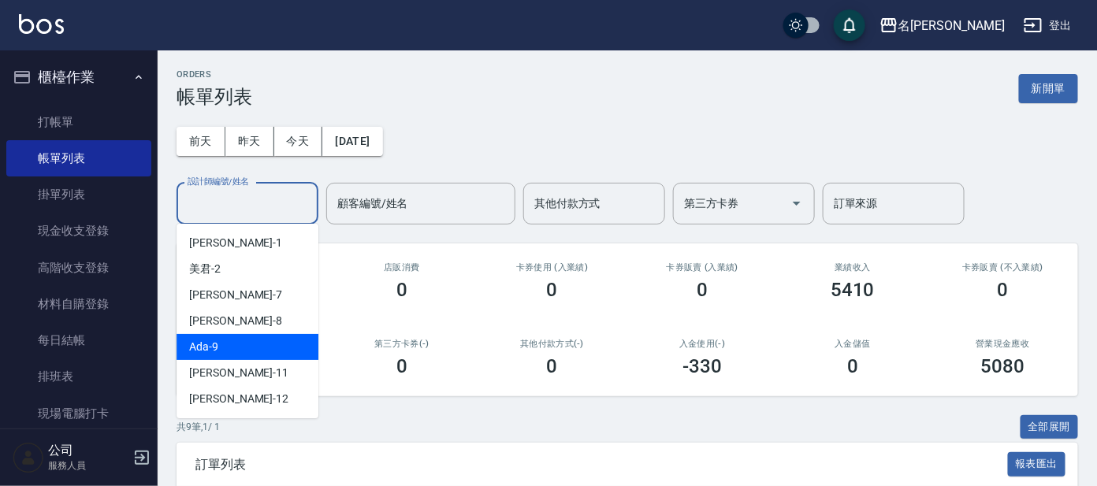
click at [245, 343] on div "Ada -9" at bounding box center [247, 347] width 142 height 26
type input "Ada-9"
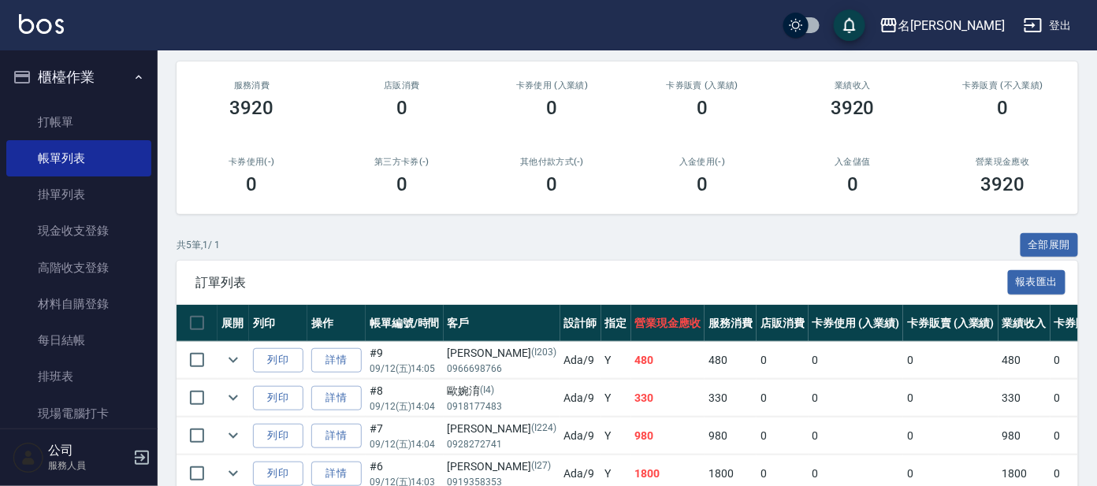
scroll to position [6, 0]
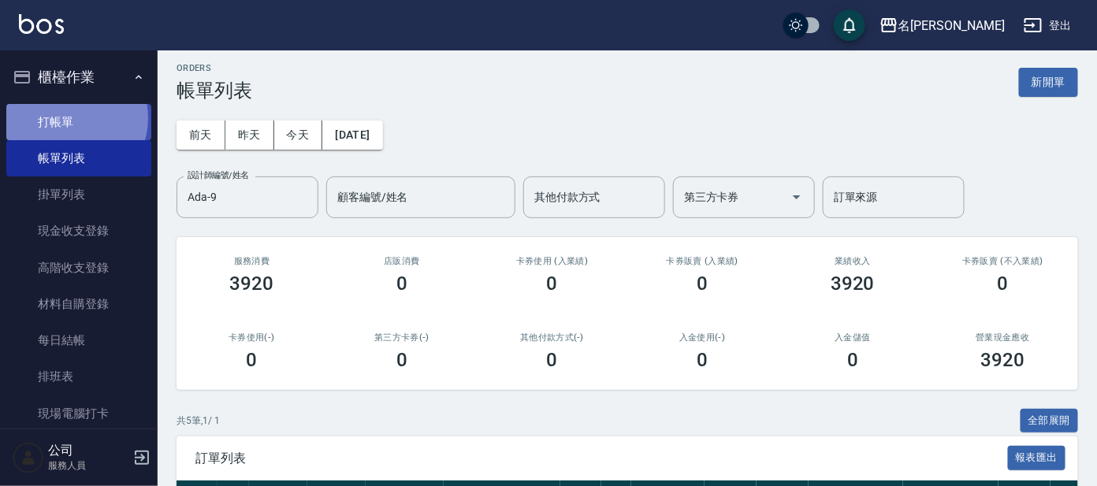
click at [69, 117] on link "打帳單" at bounding box center [78, 122] width 145 height 36
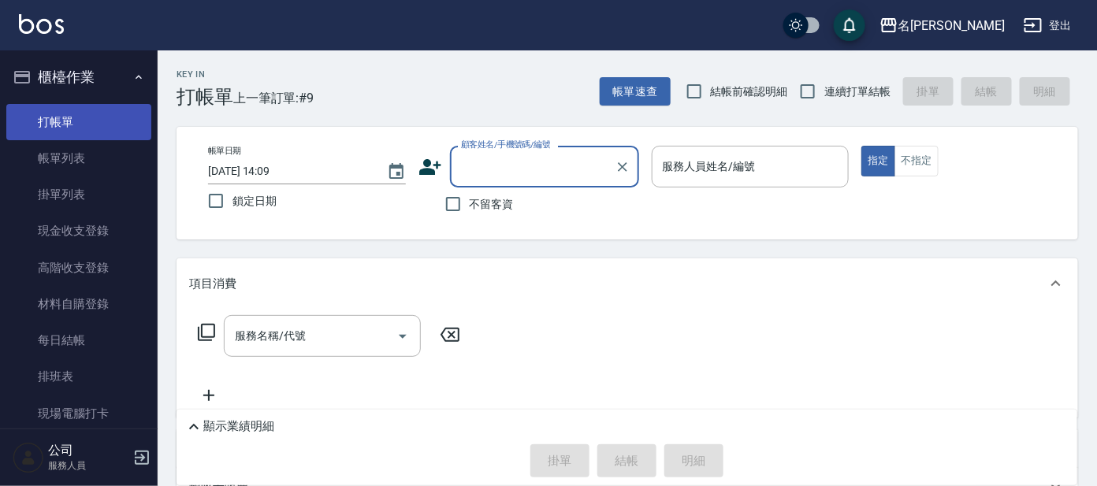
click at [72, 117] on link "打帳單" at bounding box center [78, 122] width 145 height 36
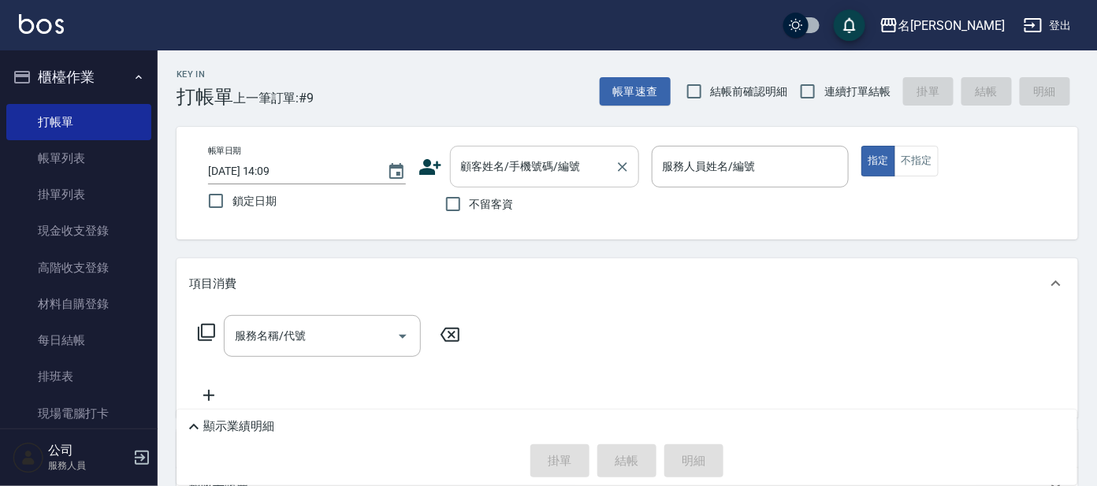
click at [516, 150] on div "顧客姓名/手機號碼/編號" at bounding box center [544, 167] width 189 height 42
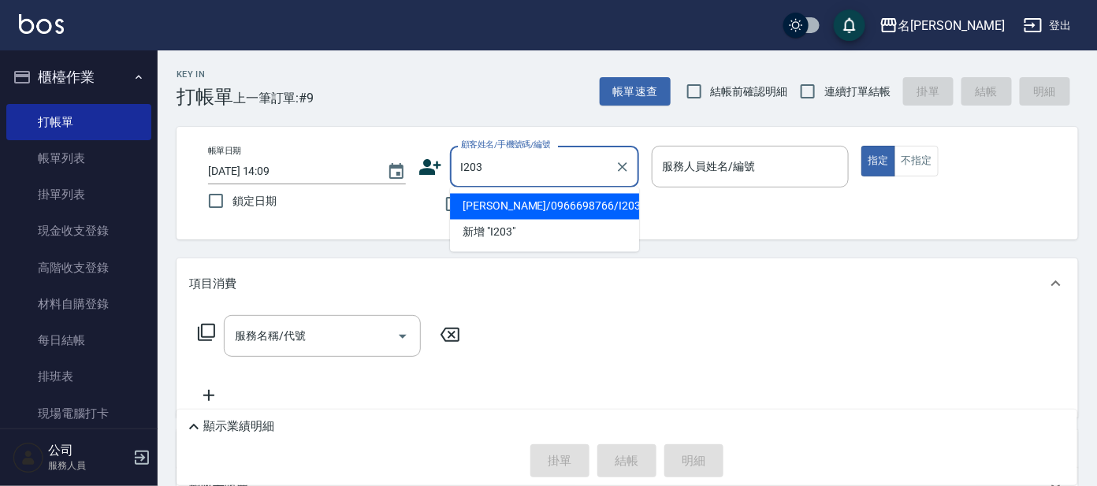
click at [507, 202] on li "[PERSON_NAME]/0966698766/I203" at bounding box center [544, 207] width 189 height 26
type input "[PERSON_NAME]/0966698766/I203"
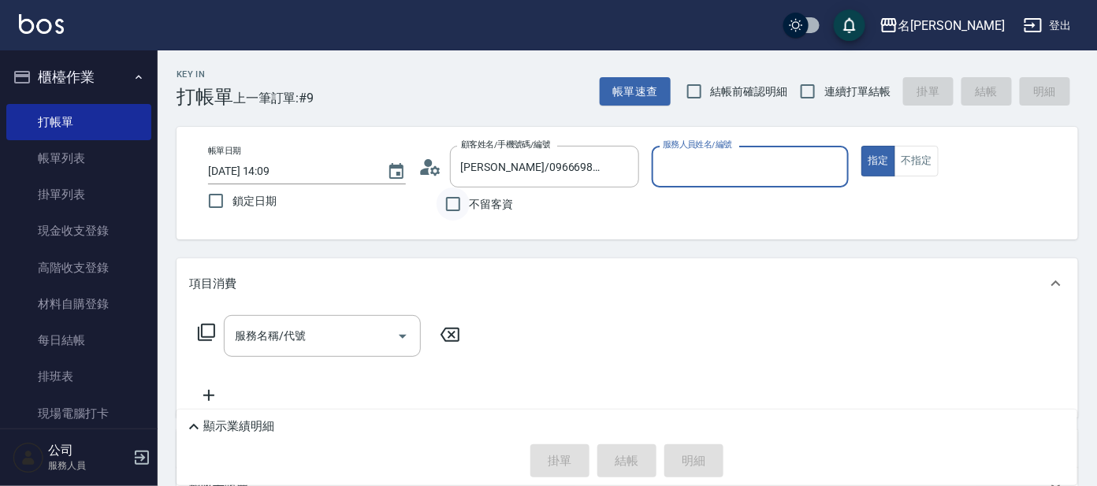
type input "Ada-9"
click at [436, 158] on icon at bounding box center [430, 167] width 24 height 24
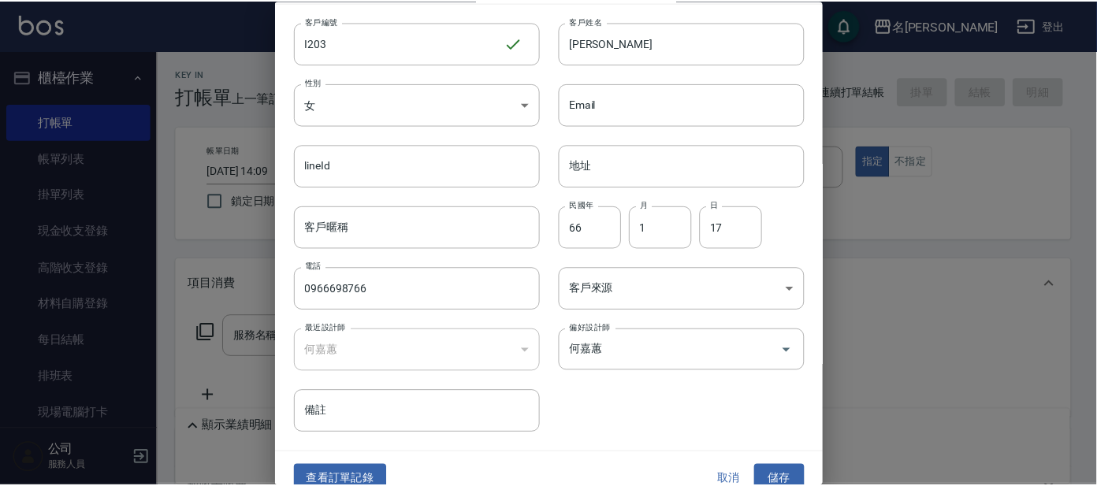
scroll to position [59, 0]
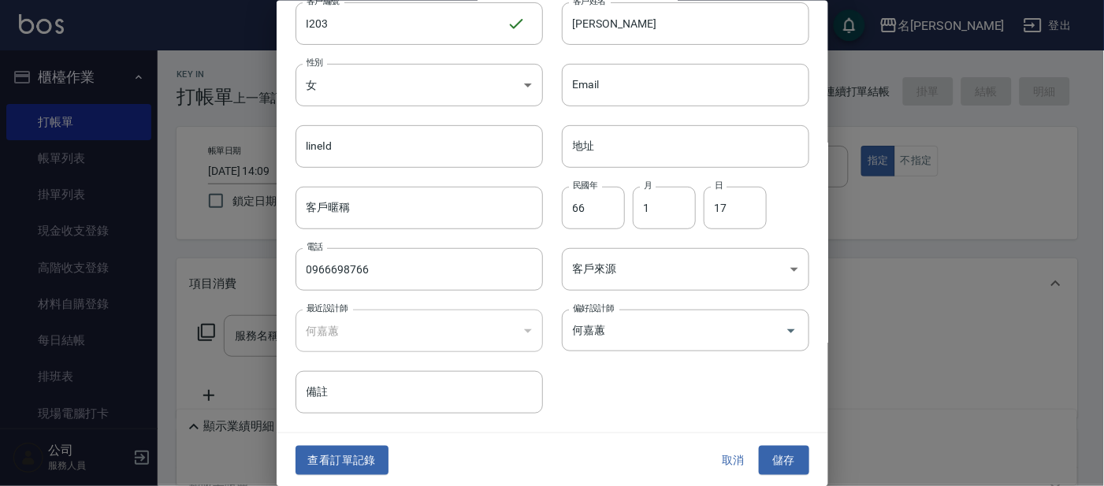
click at [349, 468] on button "查看訂單記錄" at bounding box center [341, 460] width 93 height 29
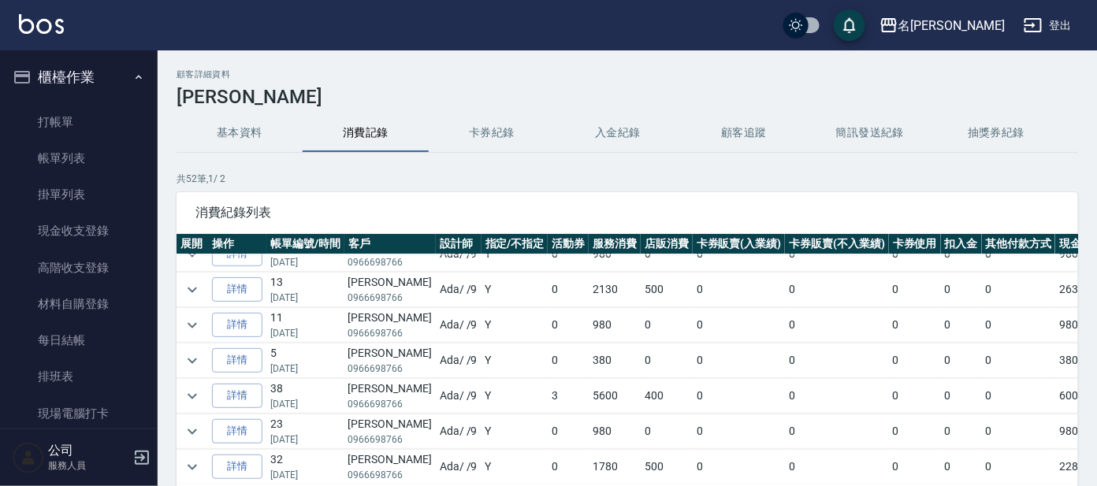
scroll to position [295, 0]
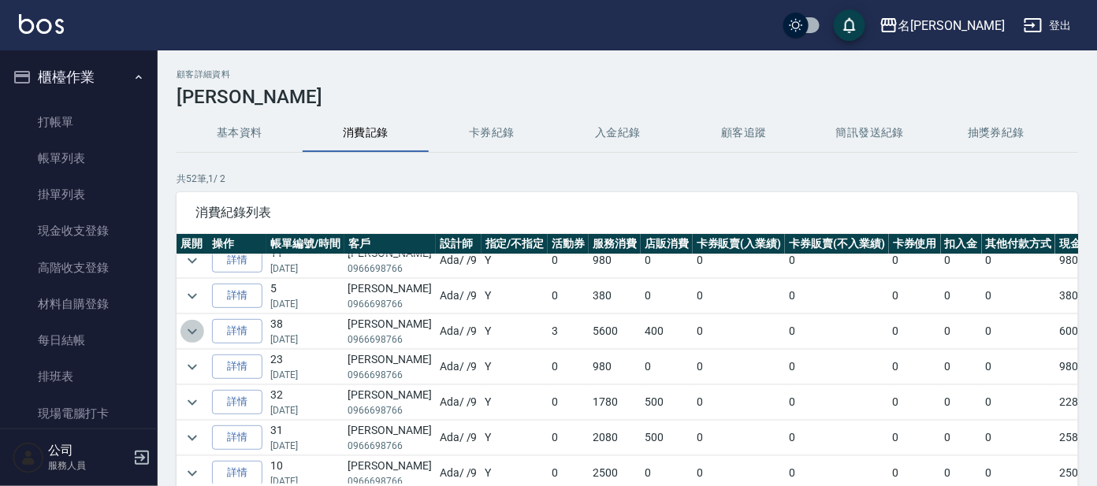
click at [198, 327] on icon "expand row" at bounding box center [192, 331] width 19 height 19
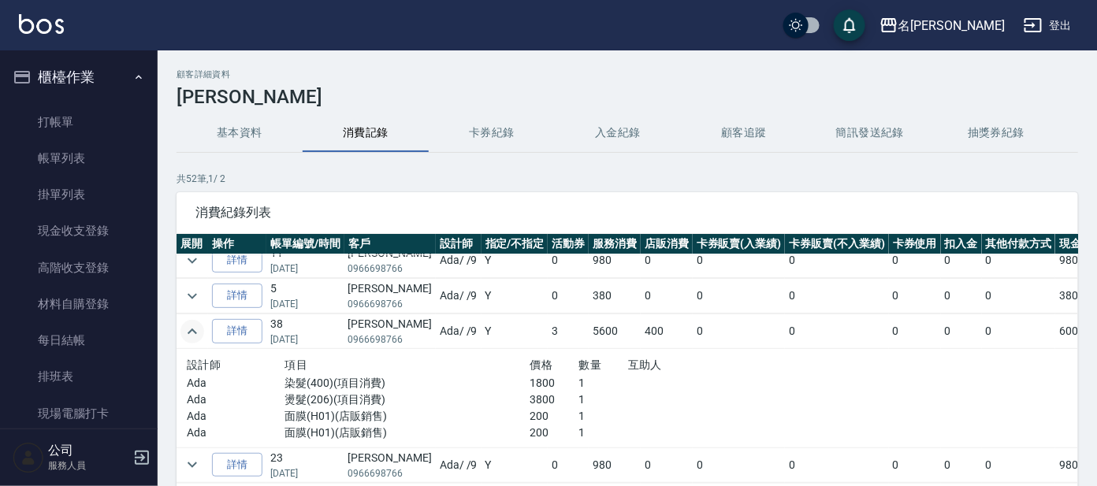
click at [194, 333] on icon "expand row" at bounding box center [192, 331] width 19 height 19
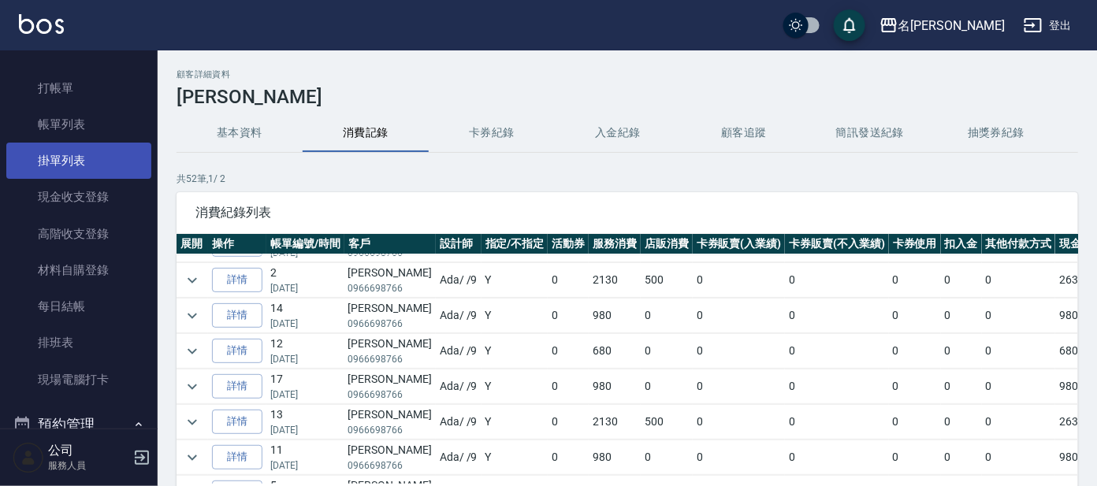
scroll to position [0, 0]
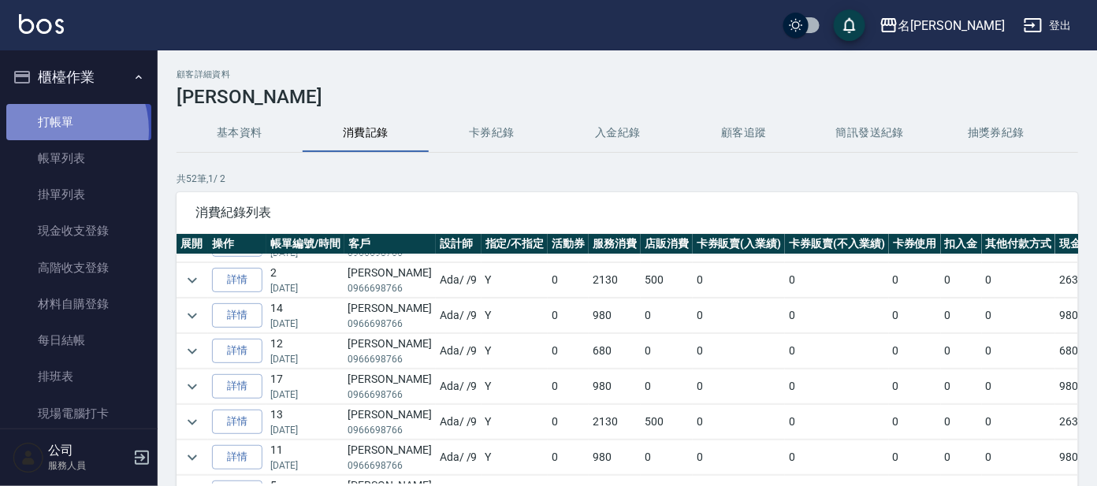
click at [55, 130] on link "打帳單" at bounding box center [78, 122] width 145 height 36
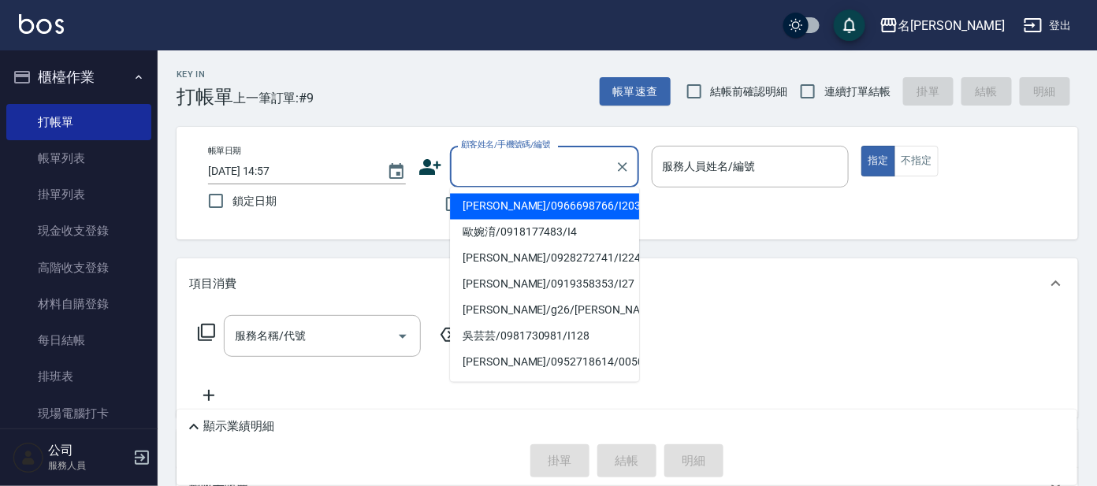
click at [566, 162] on input "顧客姓名/手機號碼/編號" at bounding box center [532, 167] width 151 height 28
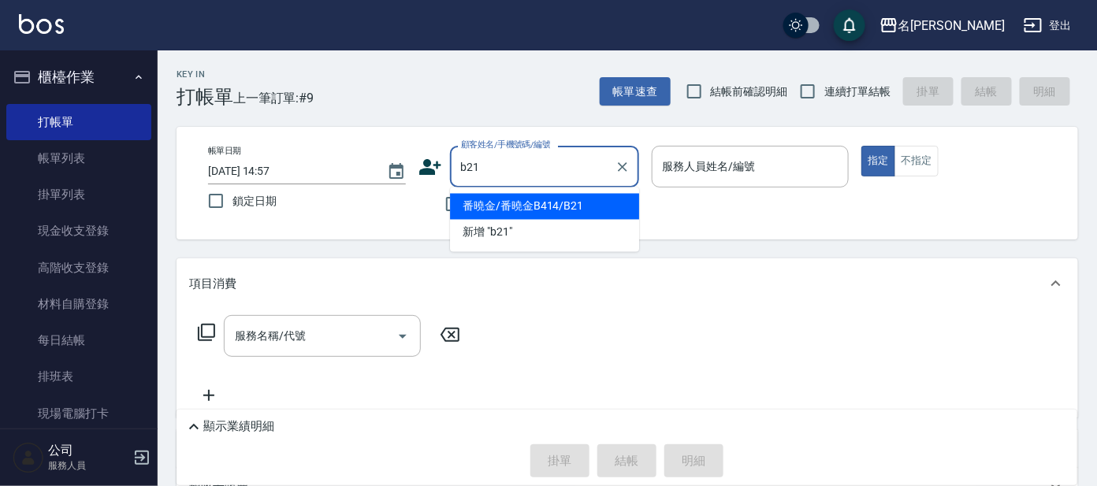
type input "番曉金/番曉金B414/B21"
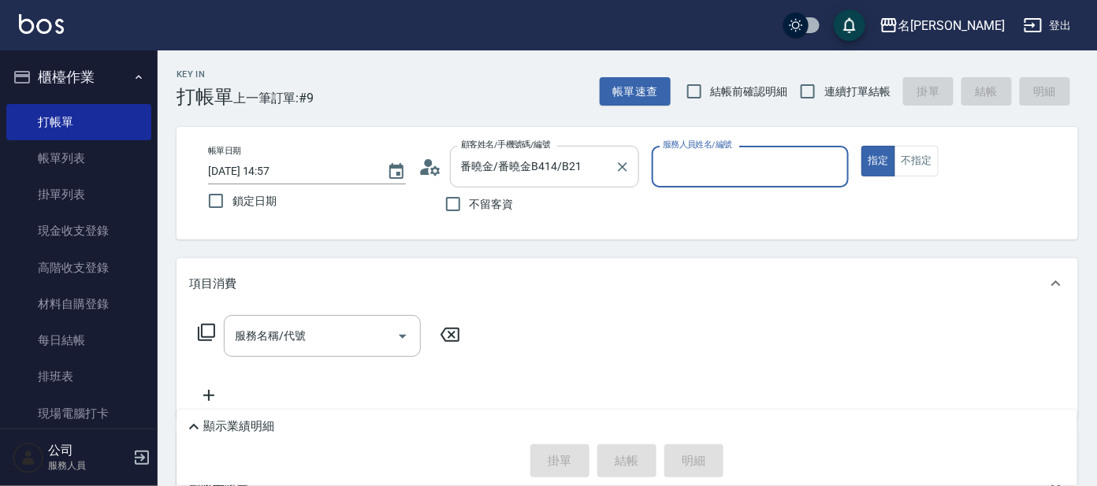
type input "美君-2"
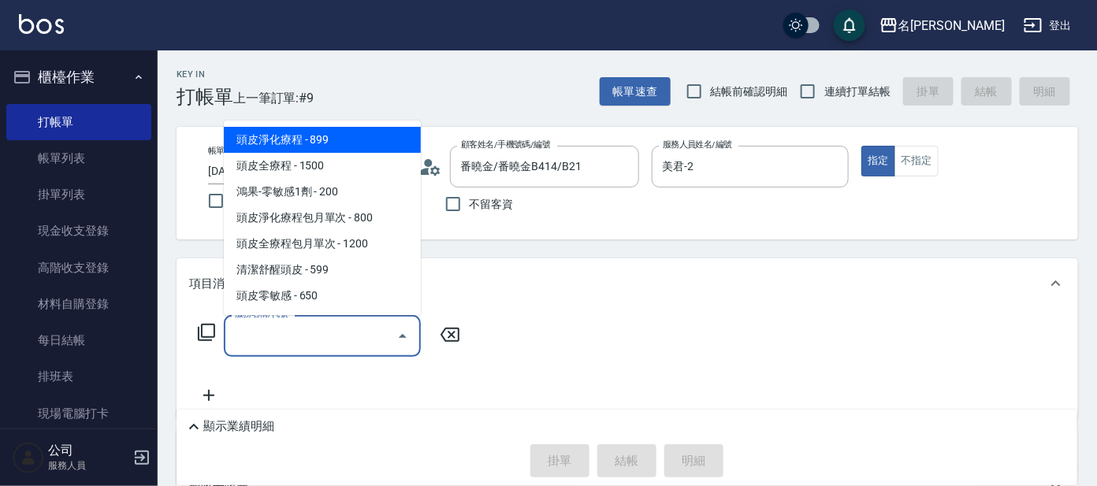
click at [326, 336] on input "服務名稱/代號" at bounding box center [310, 336] width 159 height 28
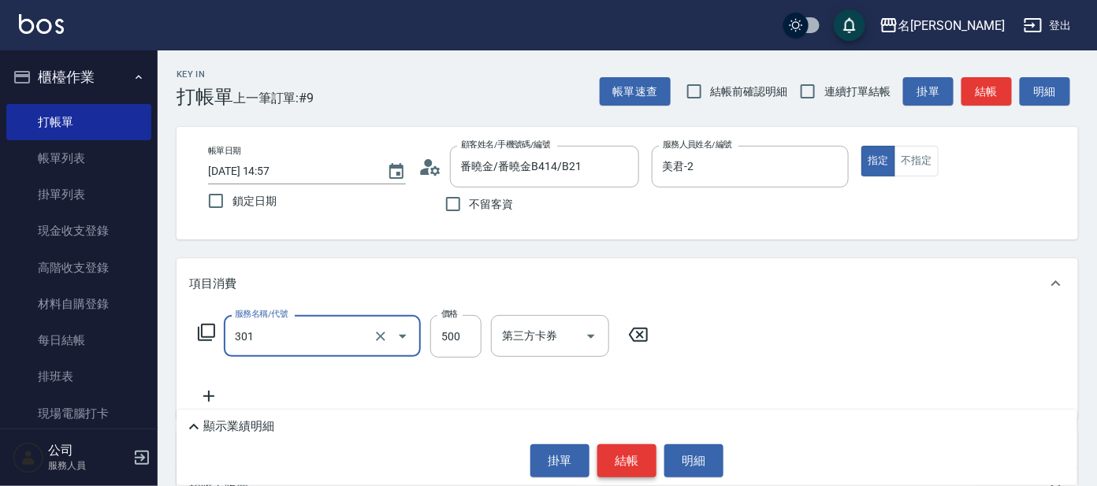
type input "剪髮 A級設計師(301)"
click at [631, 454] on button "結帳" at bounding box center [626, 460] width 59 height 33
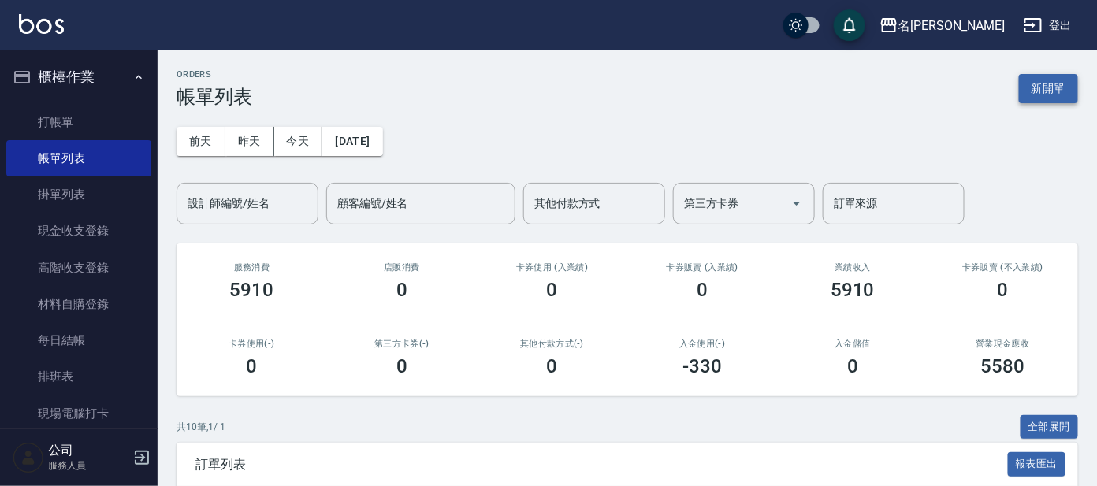
click at [1038, 84] on button "新開單" at bounding box center [1048, 88] width 59 height 29
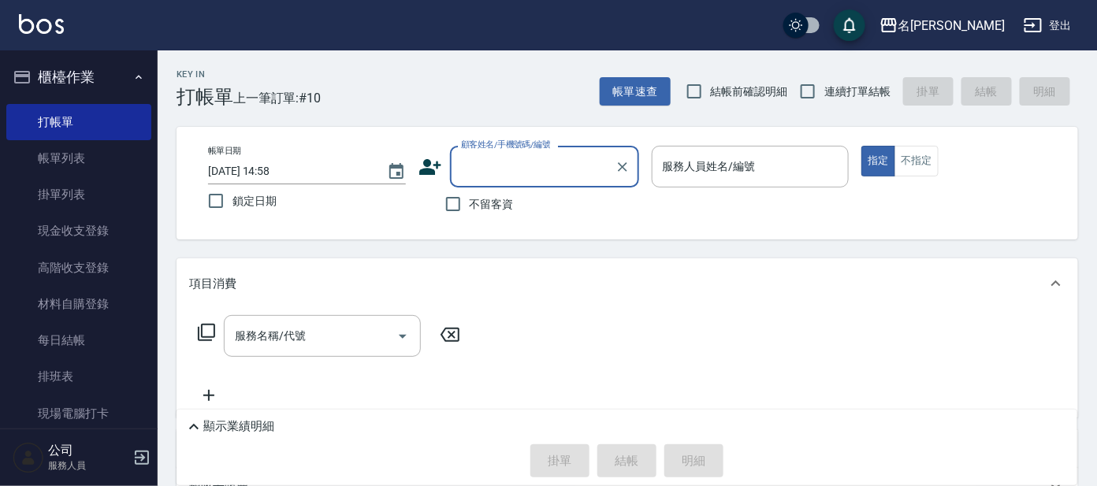
click at [523, 163] on input "顧客姓名/手機號碼/編號" at bounding box center [532, 167] width 151 height 28
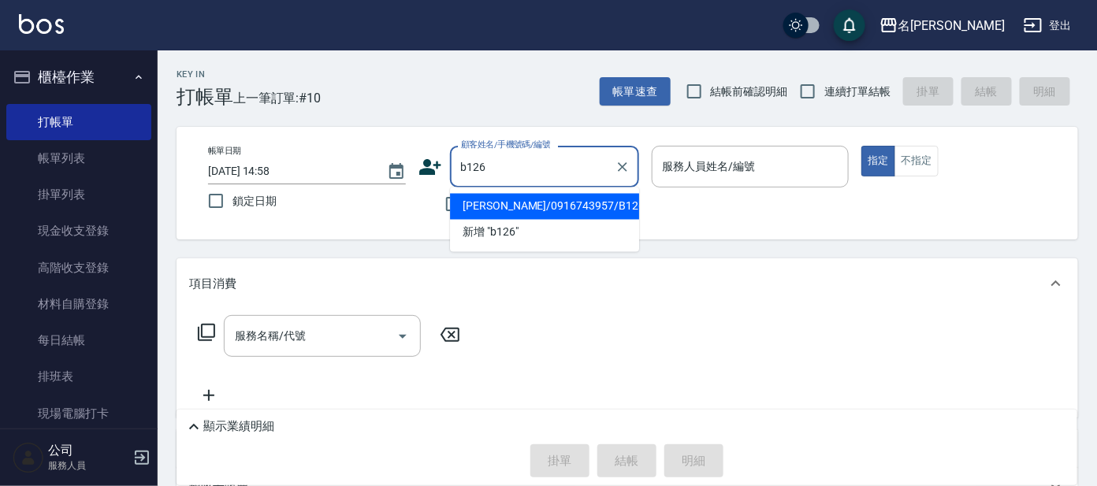
type input "[PERSON_NAME]/0916743957/B126"
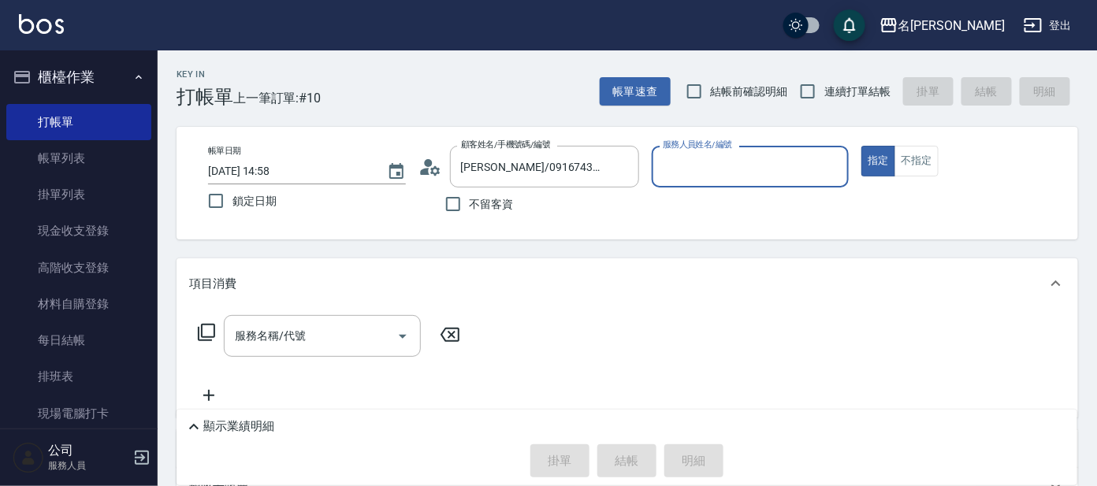
click at [700, 175] on input "服務人員姓名/編號" at bounding box center [751, 167] width 184 height 28
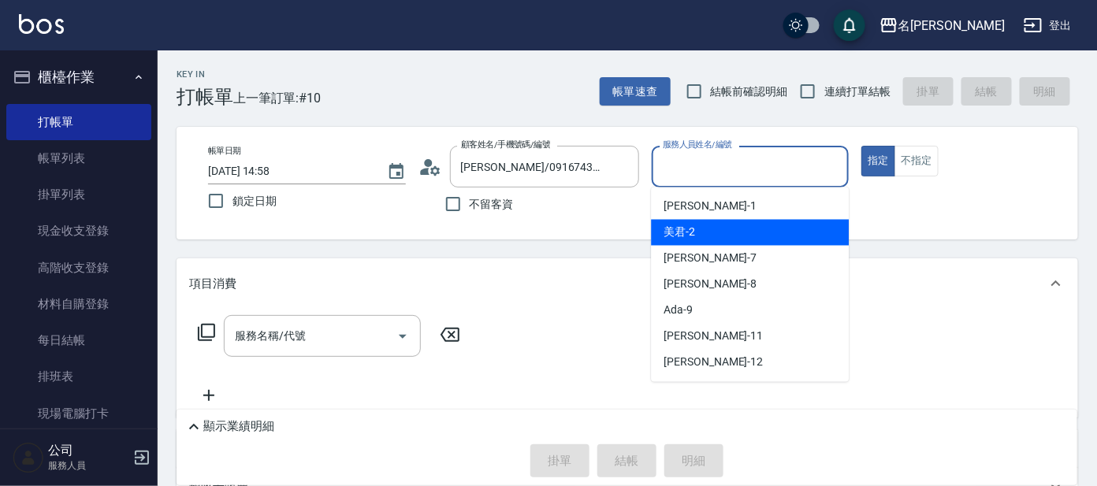
click at [739, 240] on div "美君 -2" at bounding box center [750, 233] width 198 height 26
type input "美君-2"
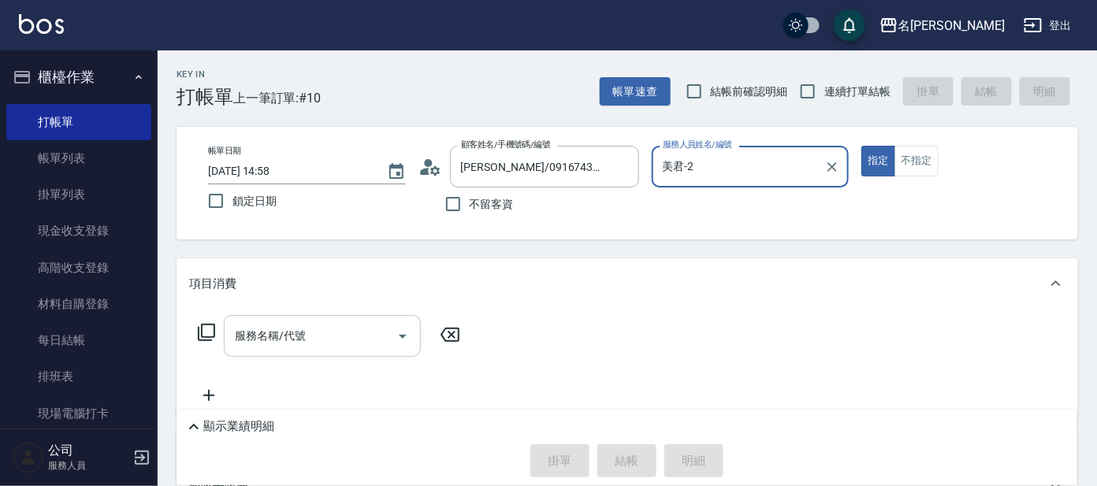
click at [283, 325] on div "服務名稱/代號 服務名稱/代號" at bounding box center [322, 336] width 197 height 42
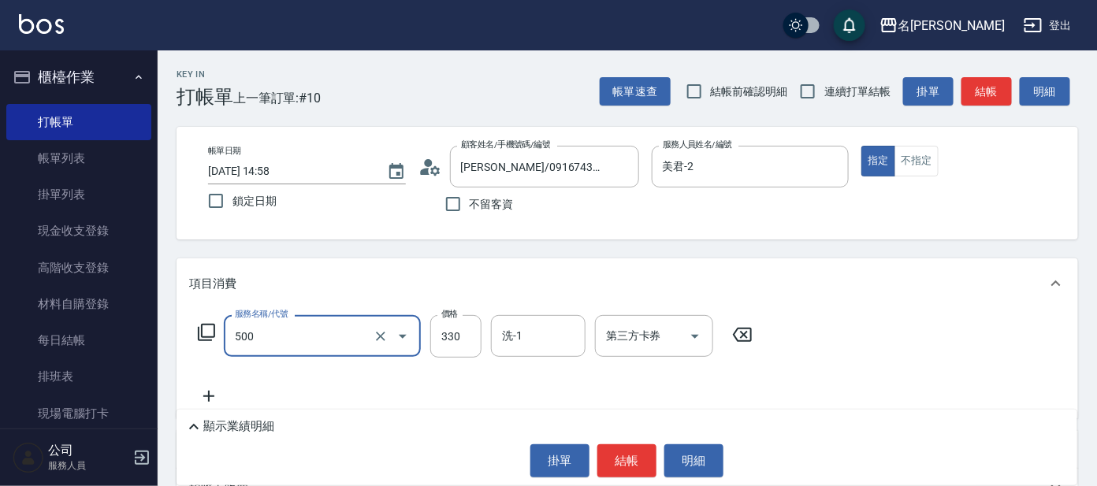
type input "高階洗髮(500)"
click at [742, 331] on icon at bounding box center [741, 334] width 39 height 19
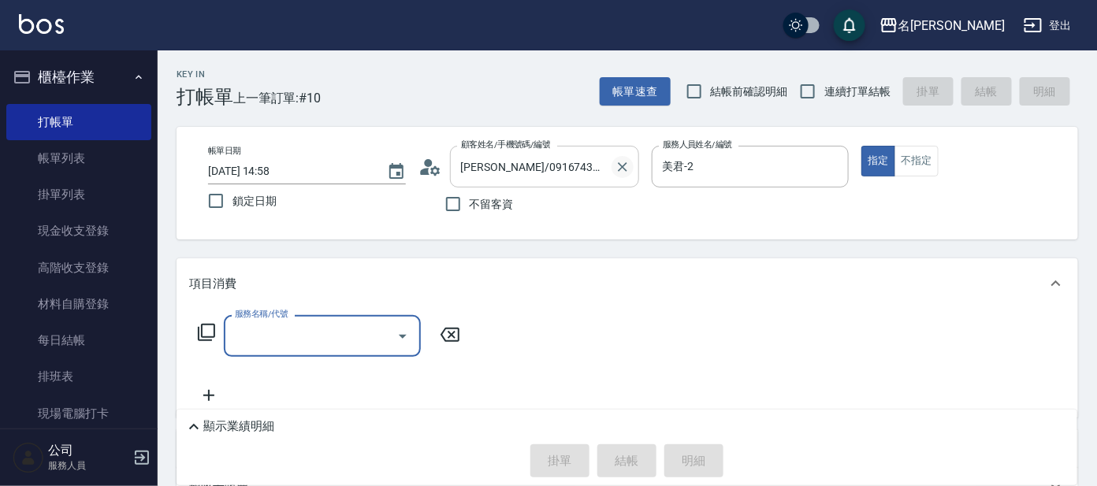
click at [622, 169] on icon "Clear" at bounding box center [622, 167] width 16 height 16
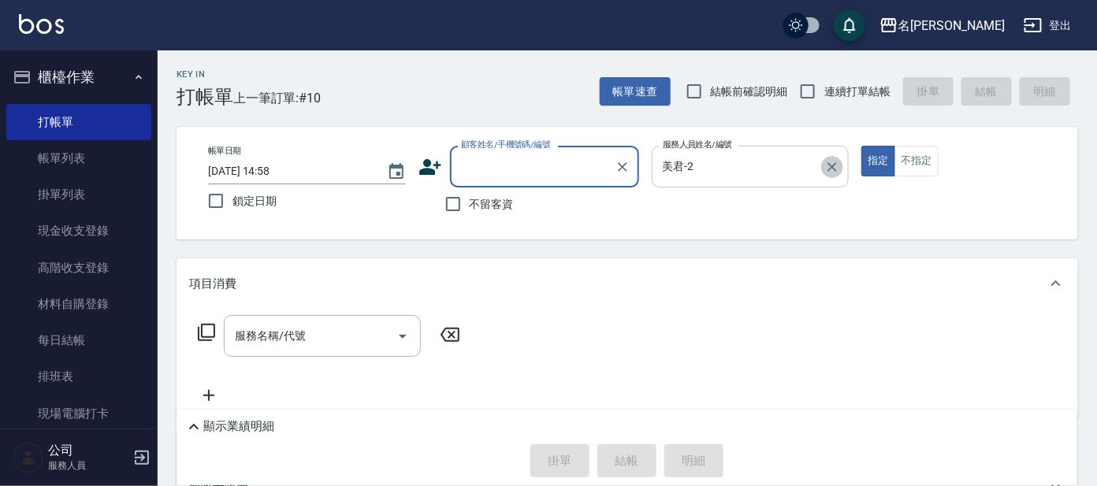
click at [832, 162] on icon "Clear" at bounding box center [832, 167] width 16 height 16
